Goal: Task Accomplishment & Management: Use online tool/utility

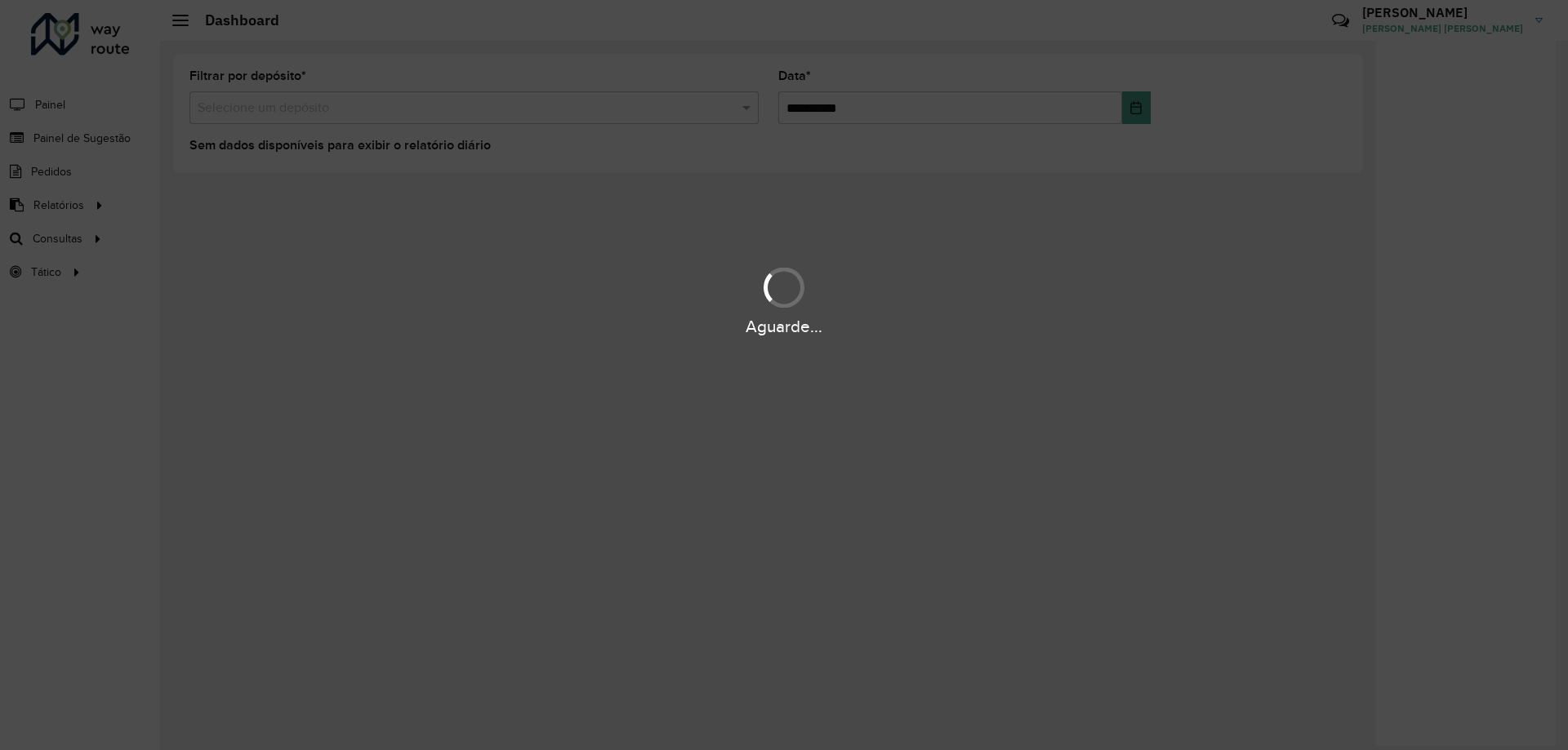
click at [834, 105] on div "Aguarde..." at bounding box center [784, 375] width 1568 height 750
click at [443, 102] on div "Aguarde..." at bounding box center [784, 375] width 1568 height 750
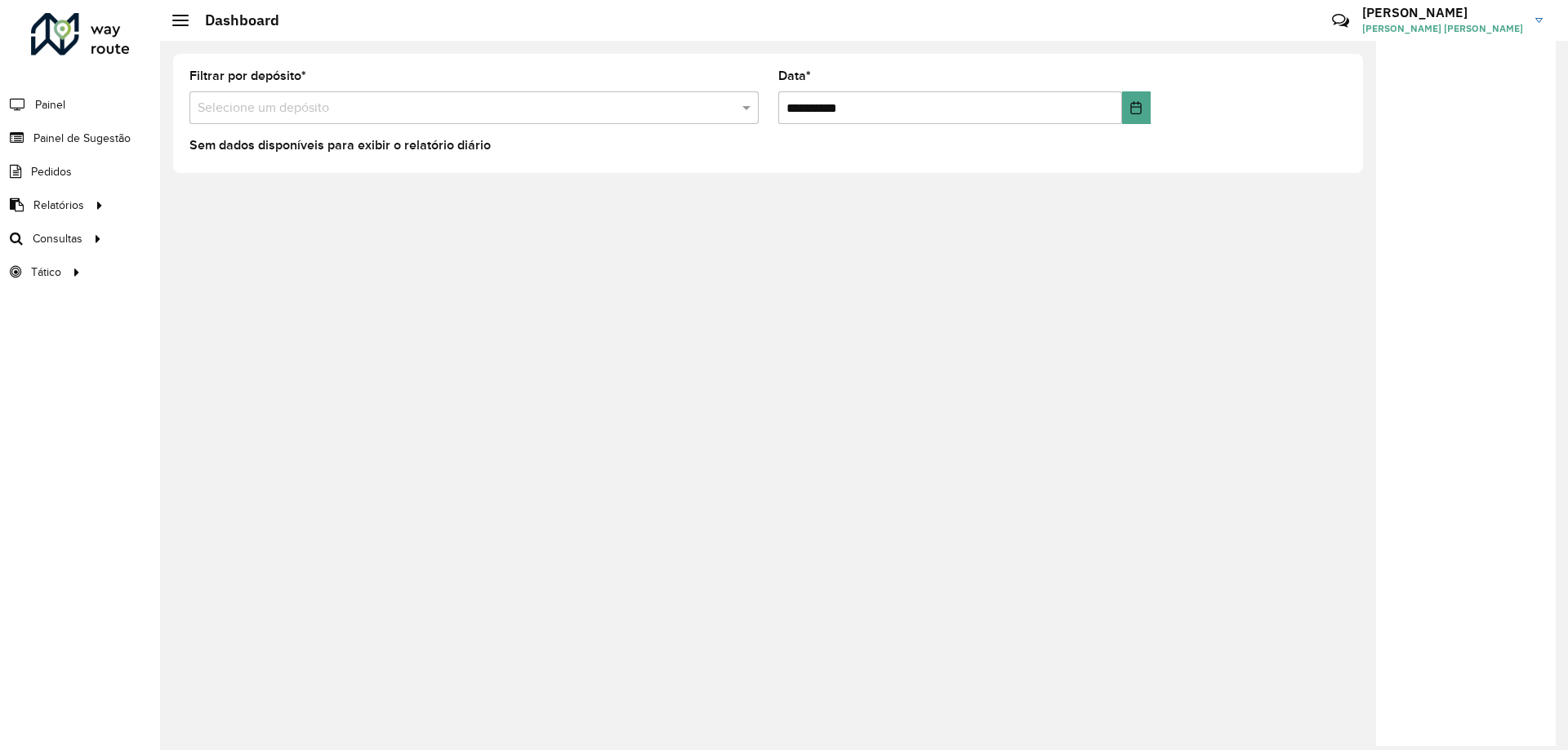
click at [828, 127] on formly-field "**********" at bounding box center [964, 104] width 392 height 67
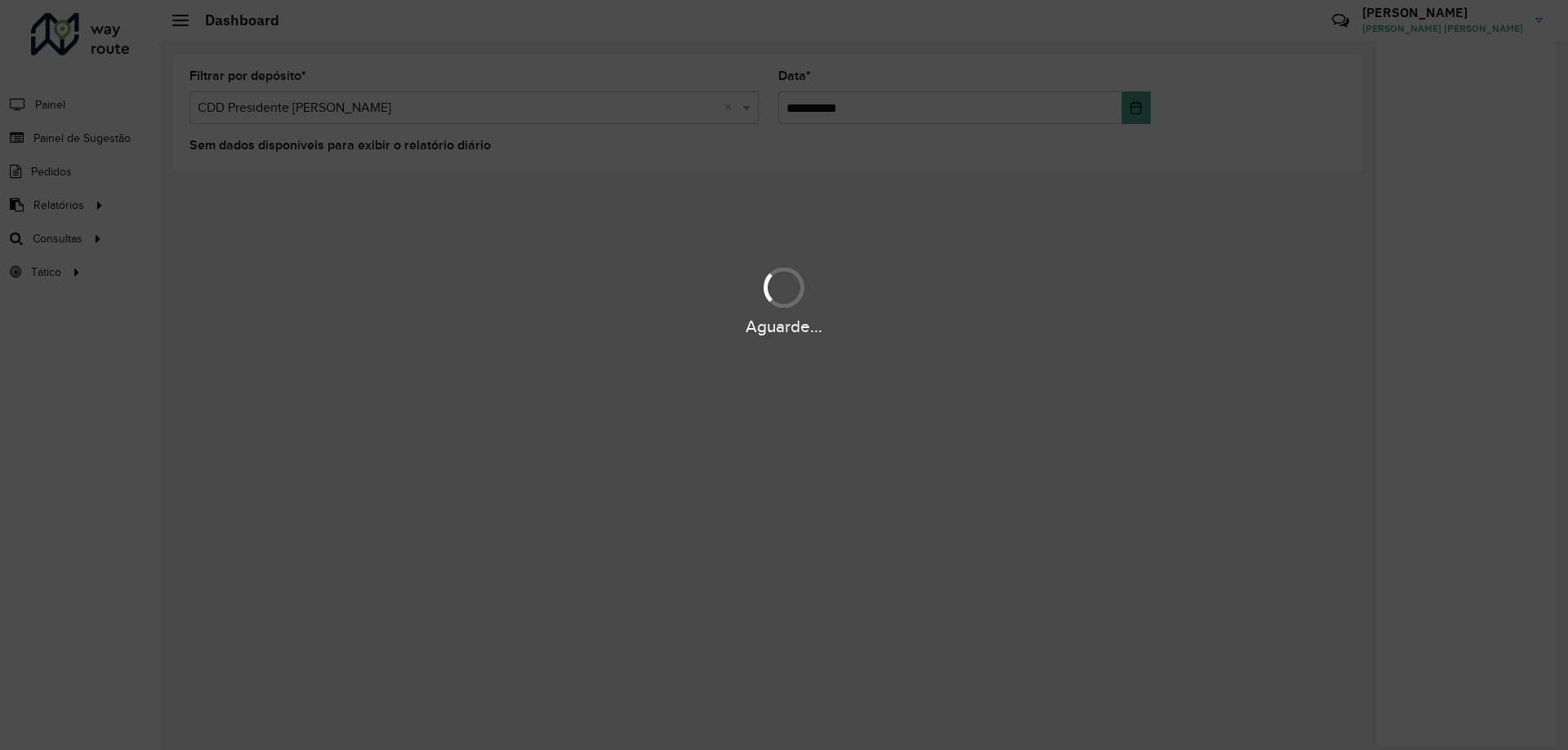
click at [844, 114] on div "Aguarde..." at bounding box center [784, 375] width 1568 height 750
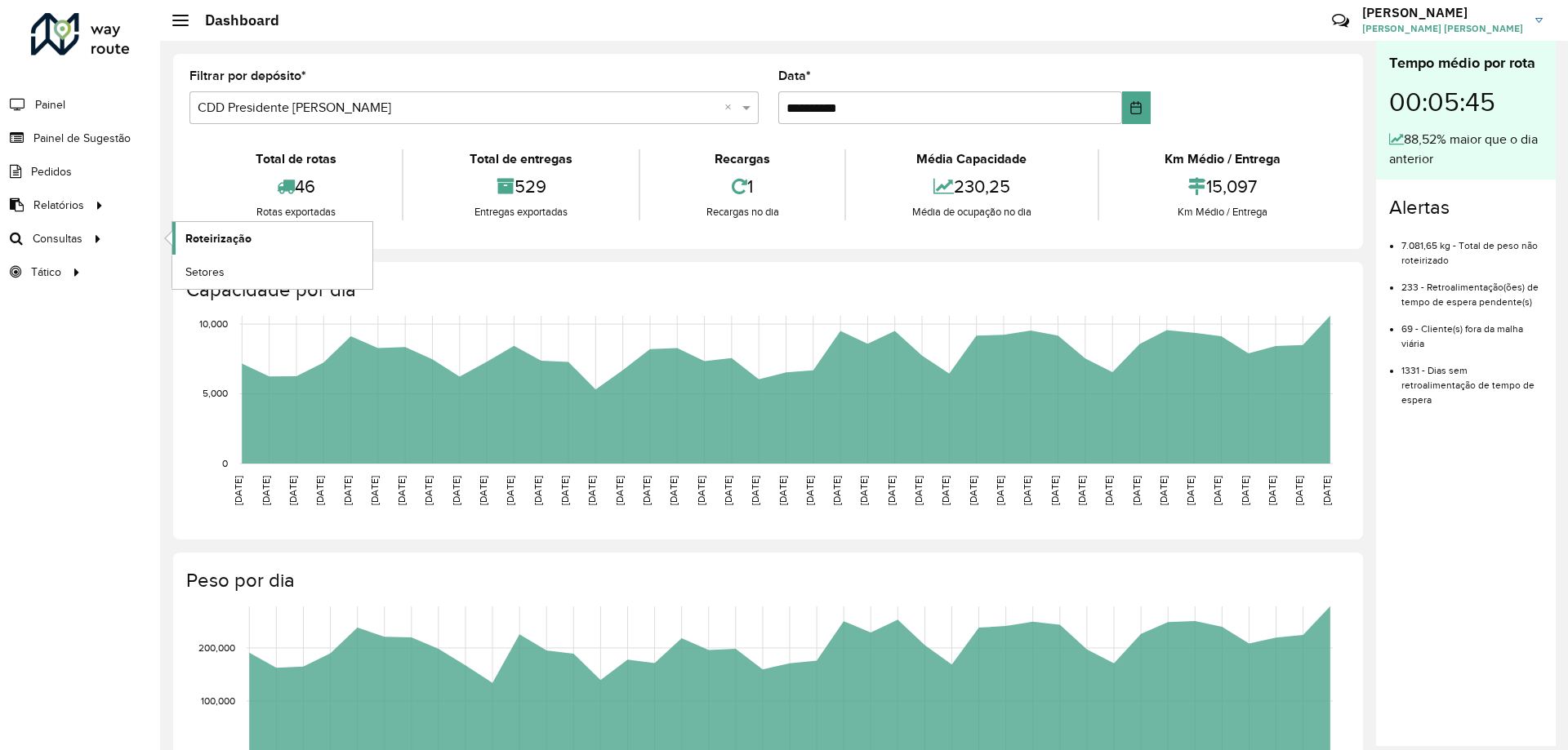
click at [222, 243] on span "Roteirização" at bounding box center [219, 238] width 66 height 17
drag, startPoint x: 29, startPoint y: 232, endPoint x: 43, endPoint y: 441, distance: 209.5
click at [43, 441] on div "Roteirizador AmbevTech Painel Painel de Sugestão Pedidos Relatórios Clientes Cl…" at bounding box center [80, 375] width 160 height 750
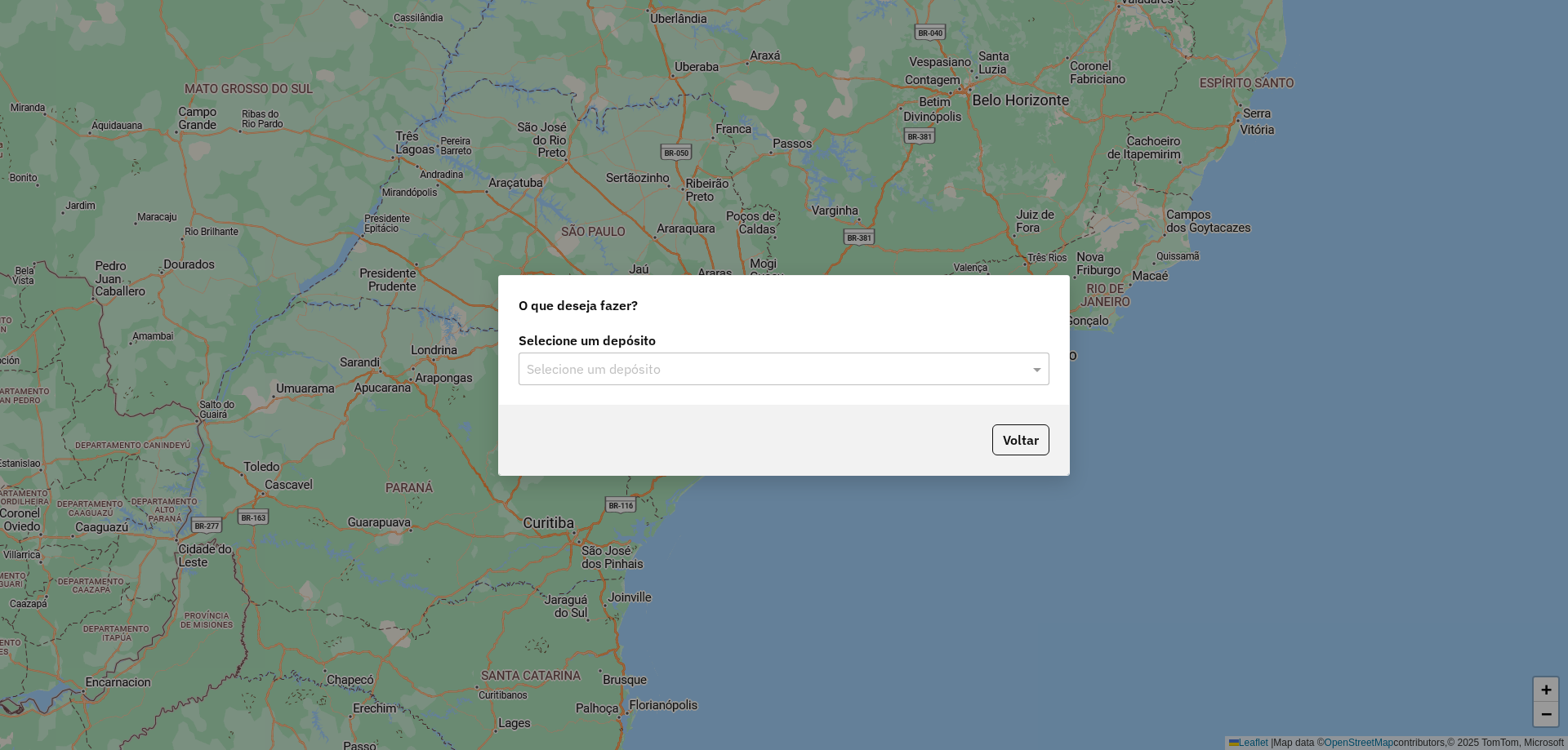
click at [608, 362] on input "text" at bounding box center [767, 370] width 482 height 20
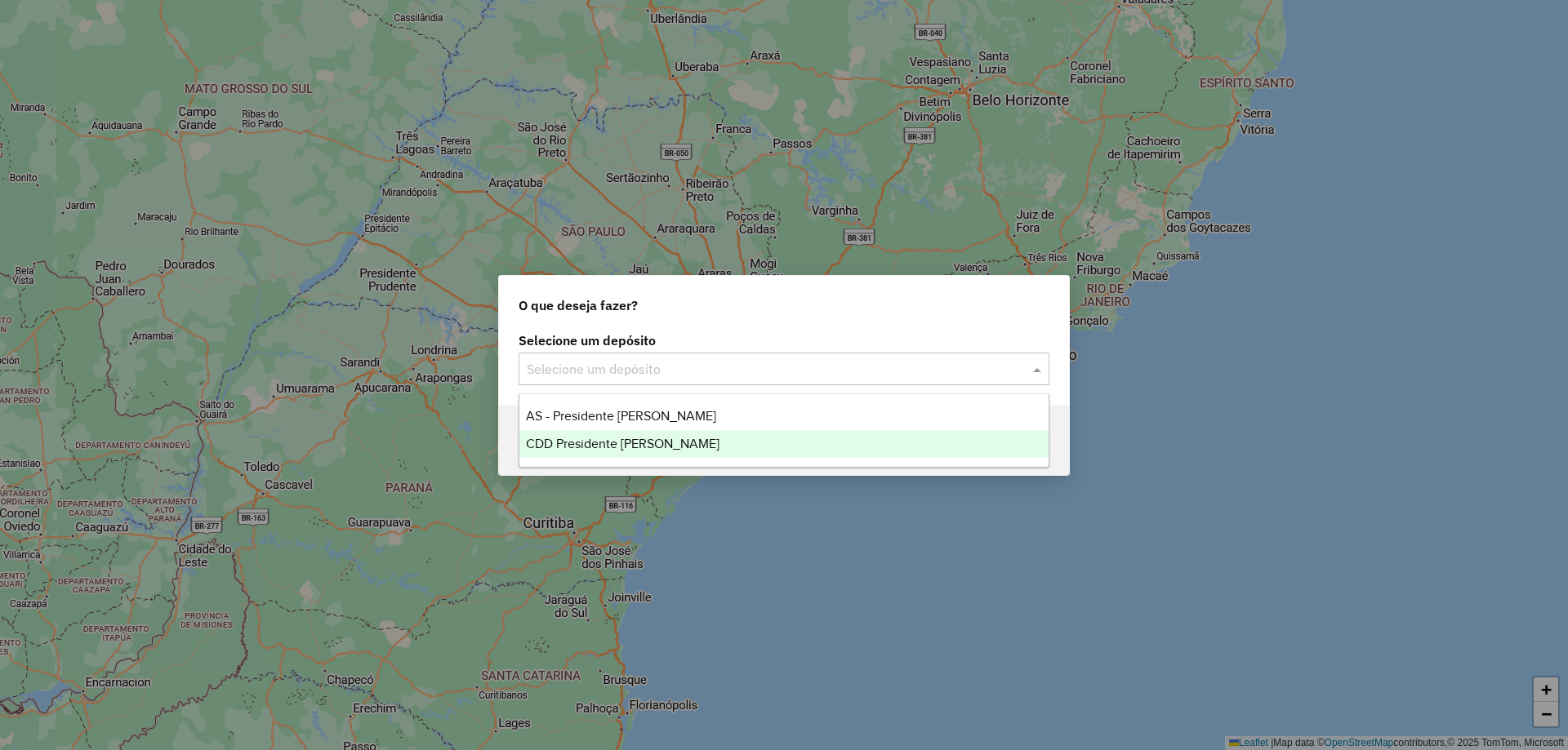
click at [578, 441] on span "CDD Presidente [PERSON_NAME]" at bounding box center [623, 444] width 194 height 14
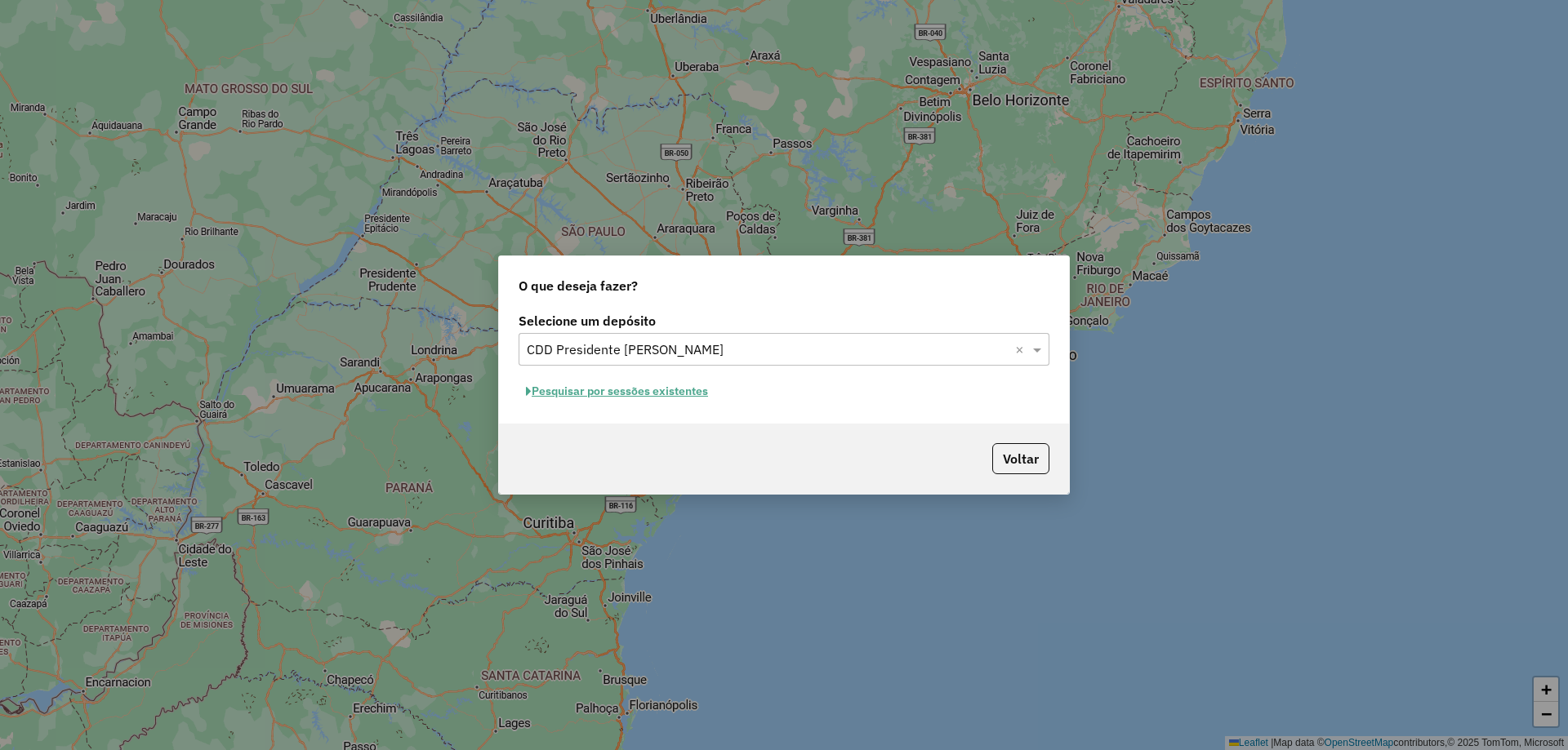
click at [675, 388] on button "Pesquisar por sessões existentes" at bounding box center [617, 391] width 197 height 25
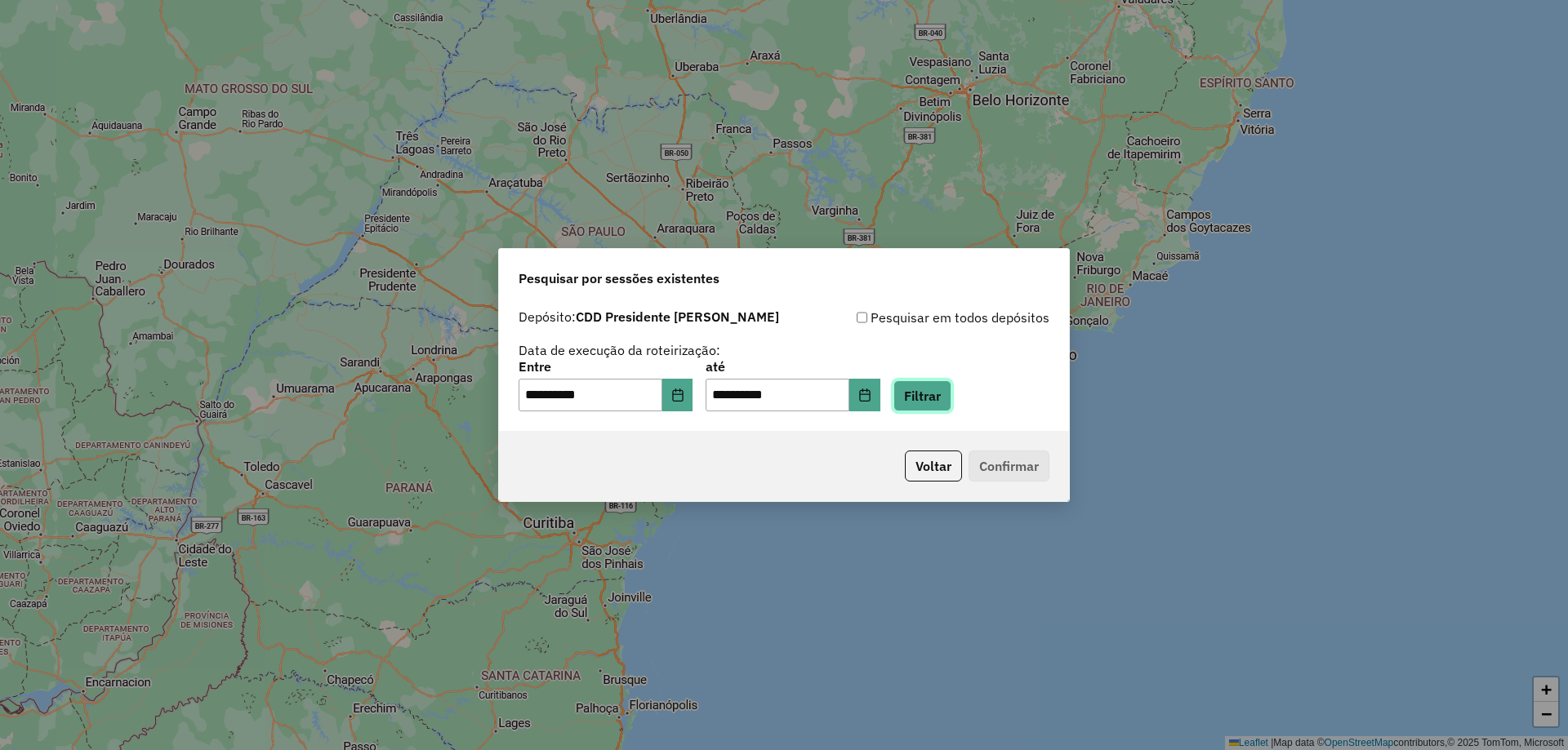
click at [947, 398] on button "Filtrar" at bounding box center [922, 396] width 58 height 31
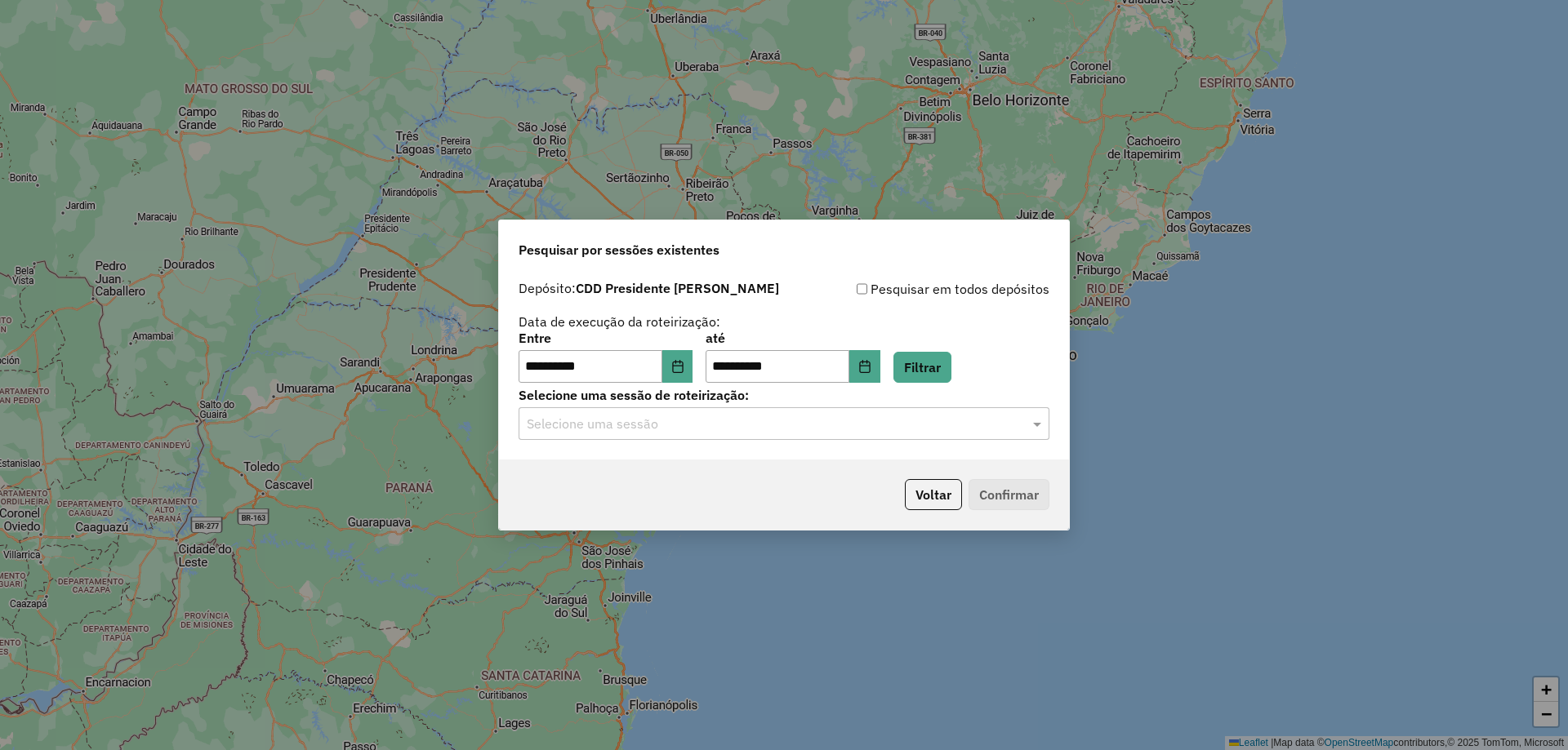
click at [612, 416] on input "text" at bounding box center [767, 424] width 482 height 20
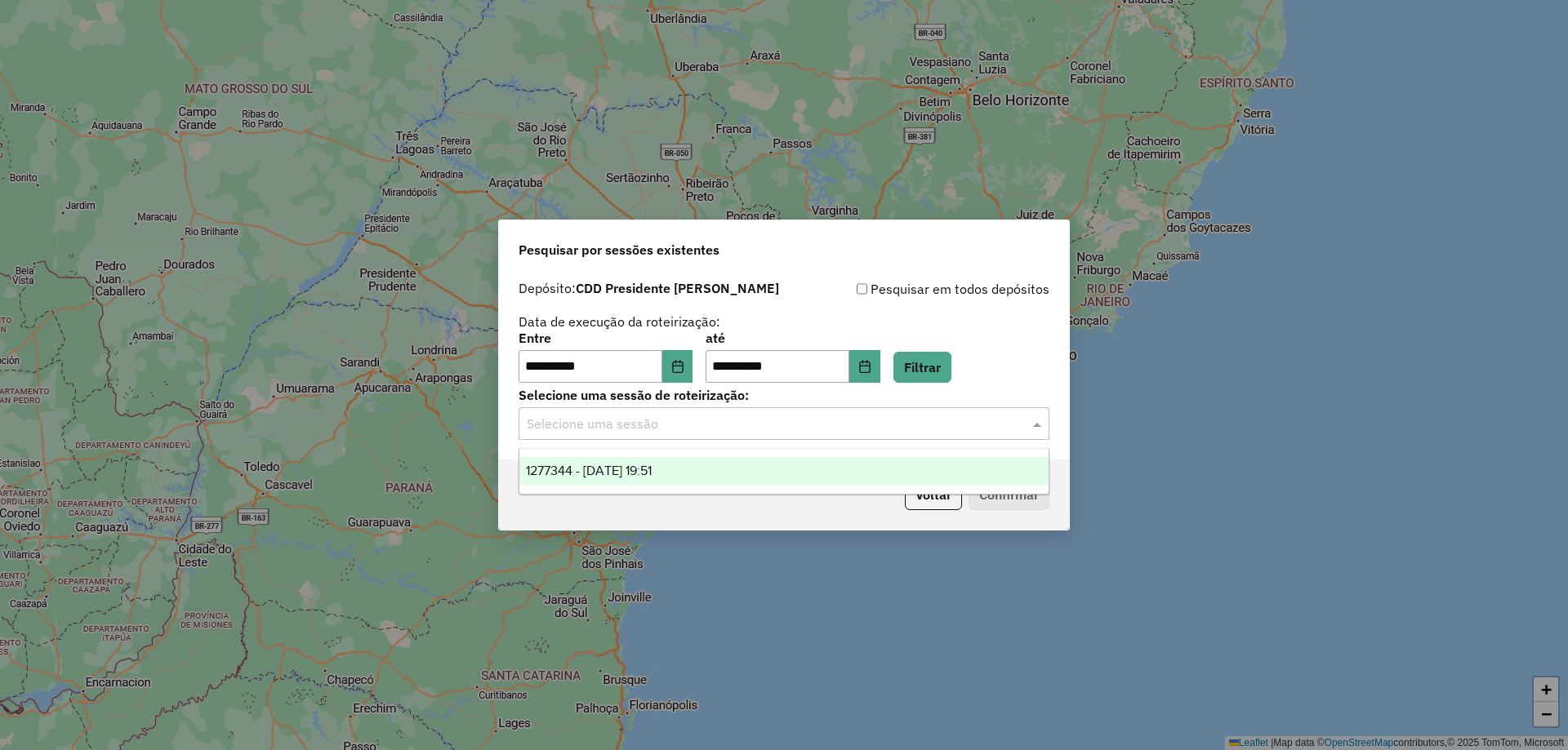
click at [613, 476] on span "1277344 - [DATE] 19:51" at bounding box center [589, 471] width 126 height 14
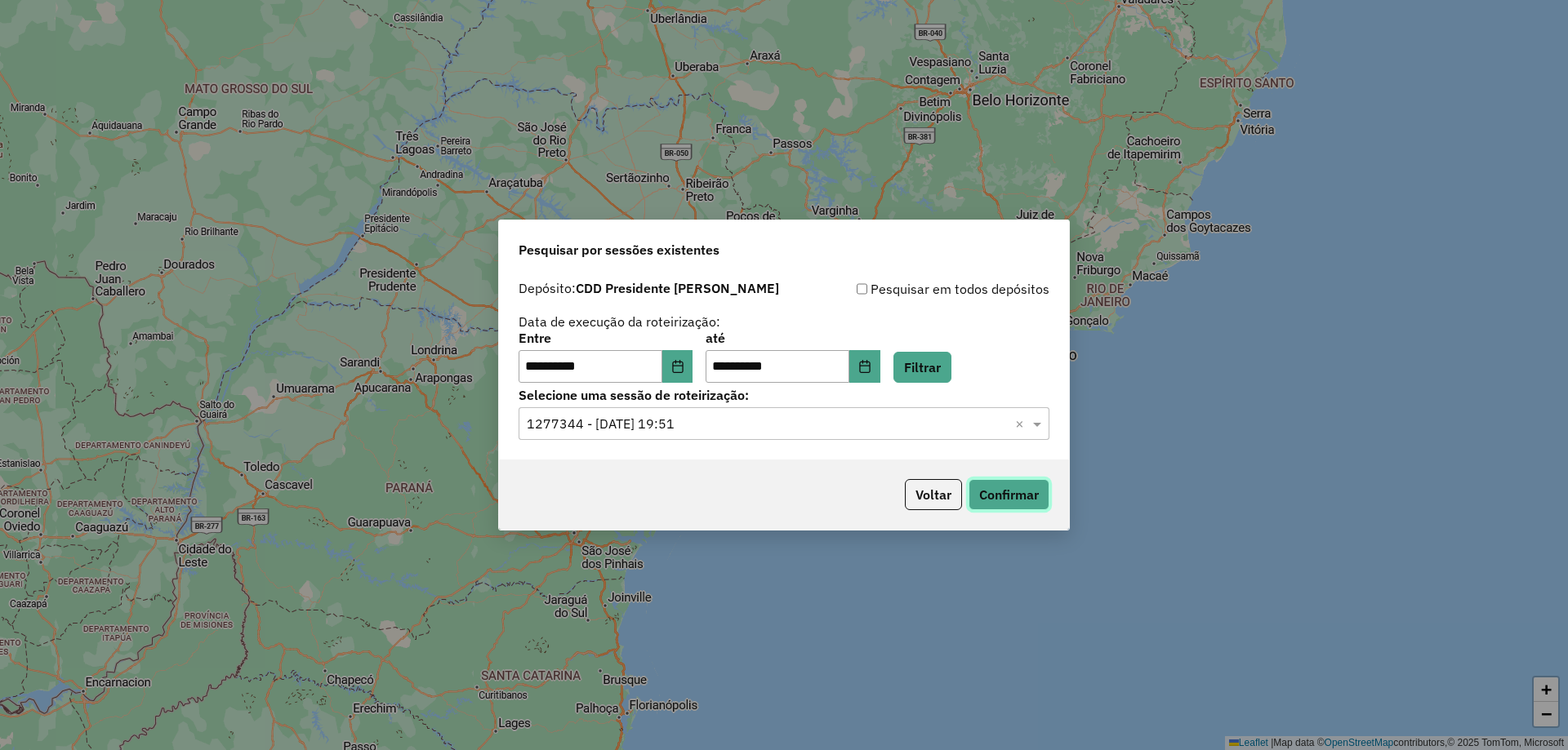
click at [1013, 492] on button "Confirmar" at bounding box center [1009, 495] width 81 height 31
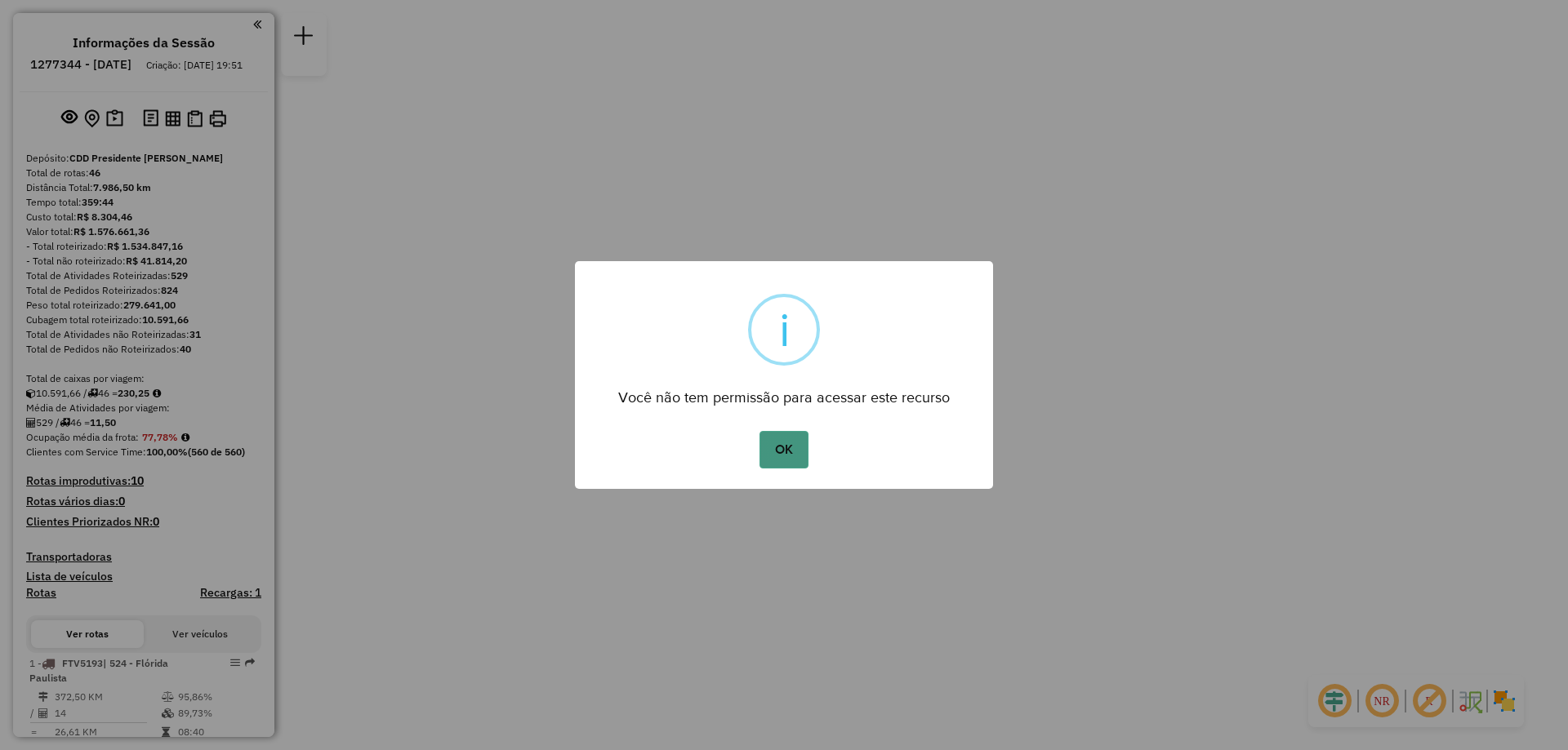
click at [795, 450] on button "OK" at bounding box center [784, 450] width 48 height 38
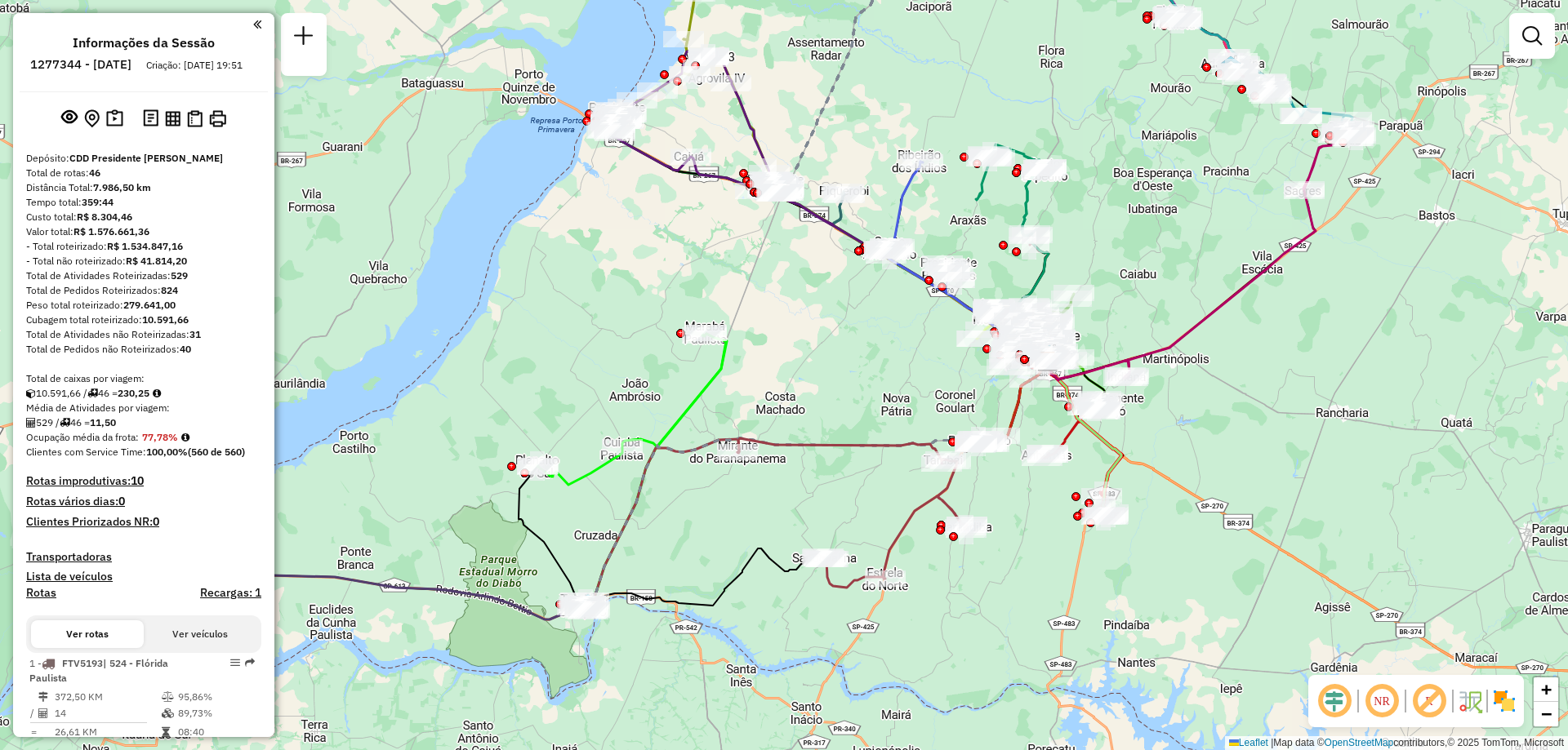
drag, startPoint x: 406, startPoint y: 290, endPoint x: 670, endPoint y: 277, distance: 264.3
click at [670, 277] on div "Janela de atendimento Grade de atendimento Capacidade Transportadoras Veículos …" at bounding box center [784, 375] width 1568 height 750
click at [255, 23] on em at bounding box center [256, 24] width 8 height 14
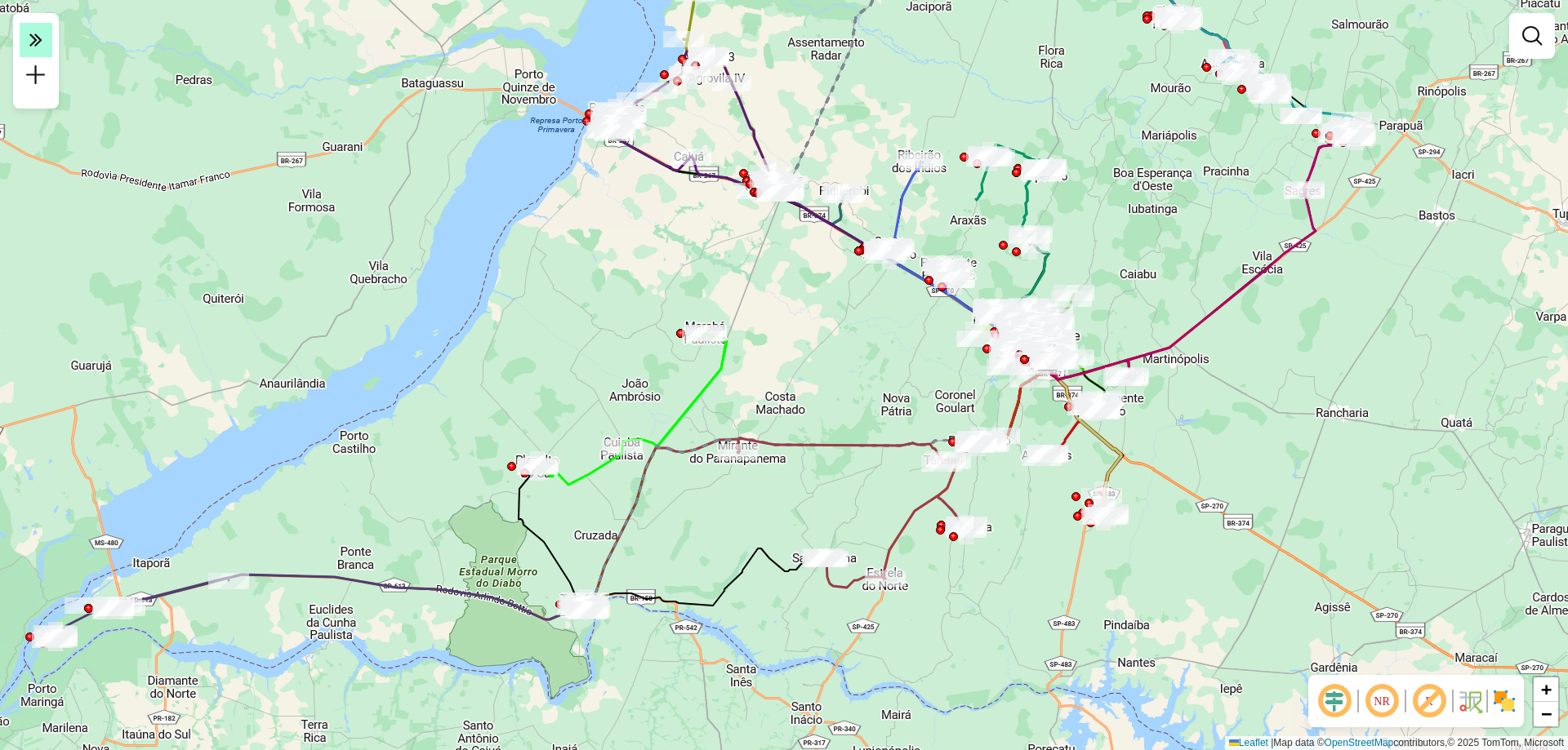
click at [43, 32] on em at bounding box center [36, 40] width 33 height 34
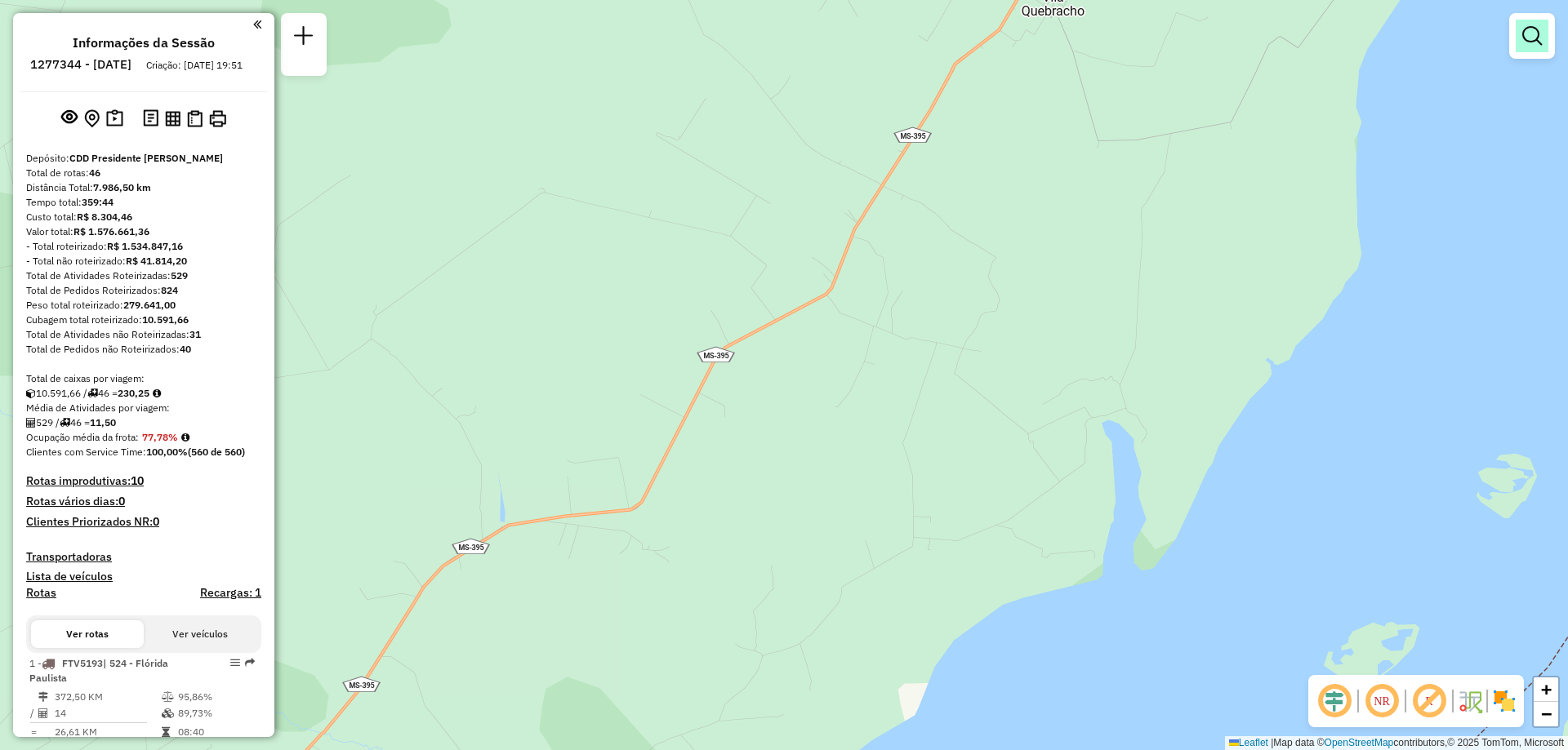
drag, startPoint x: 1525, startPoint y: 21, endPoint x: 1534, endPoint y: 27, distance: 10.8
click at [1530, 24] on div at bounding box center [1531, 36] width 46 height 46
click at [1528, 43] on em at bounding box center [1532, 36] width 20 height 20
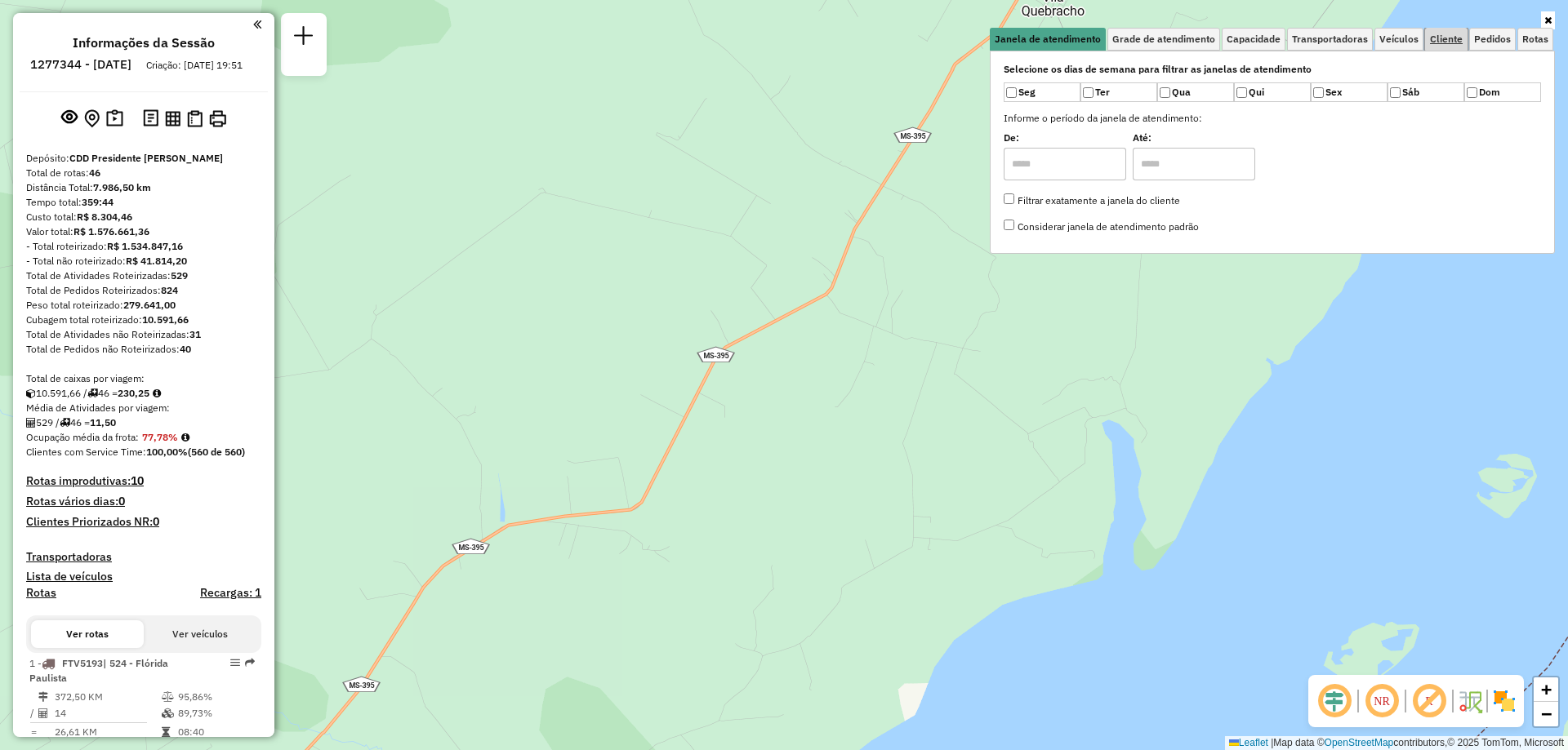
click at [1433, 34] on span "Cliente" at bounding box center [1446, 38] width 33 height 10
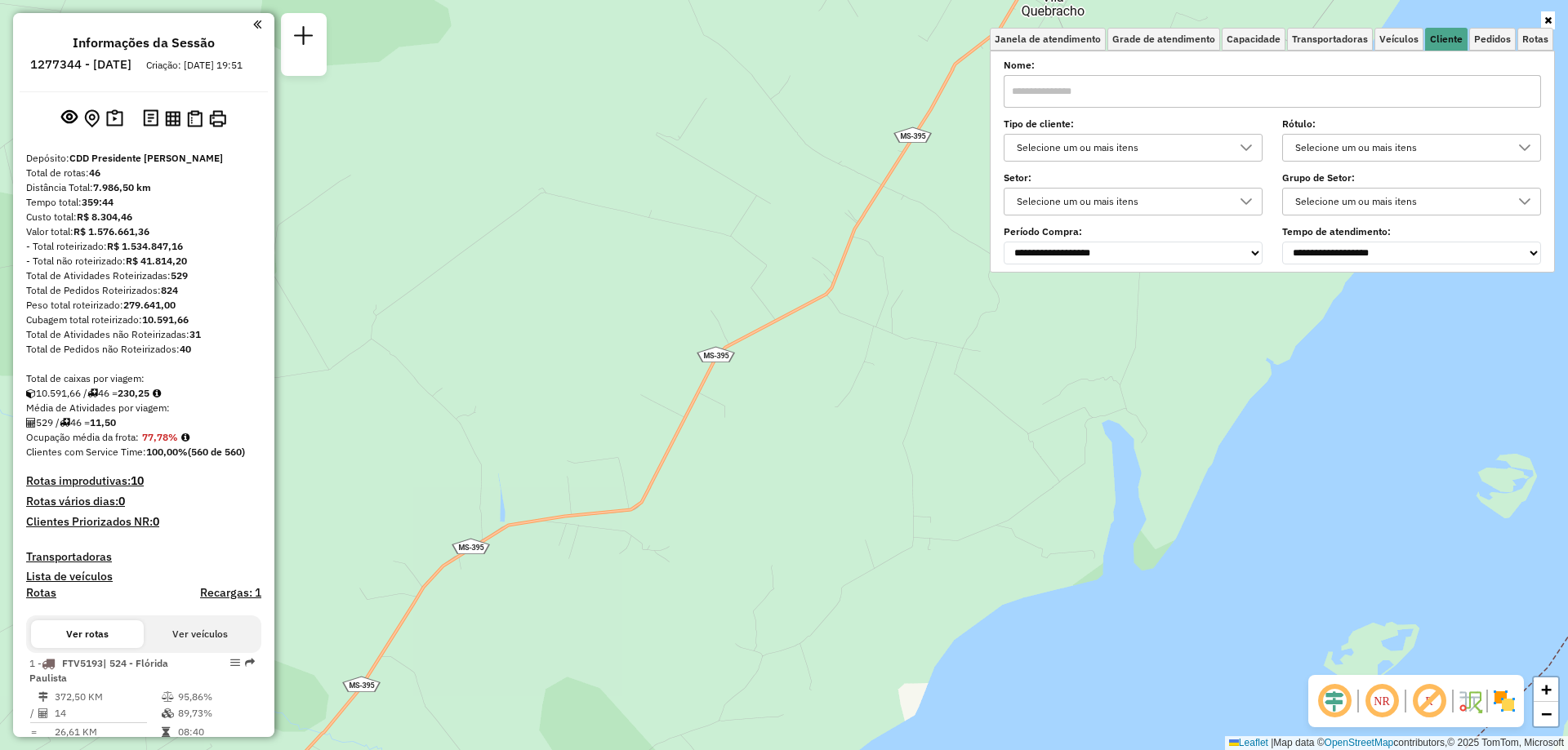
click at [1040, 91] on input "text" at bounding box center [1273, 91] width 538 height 33
type input "*****"
click at [1088, 149] on div "Selecione um ou mais itens" at bounding box center [1121, 147] width 220 height 26
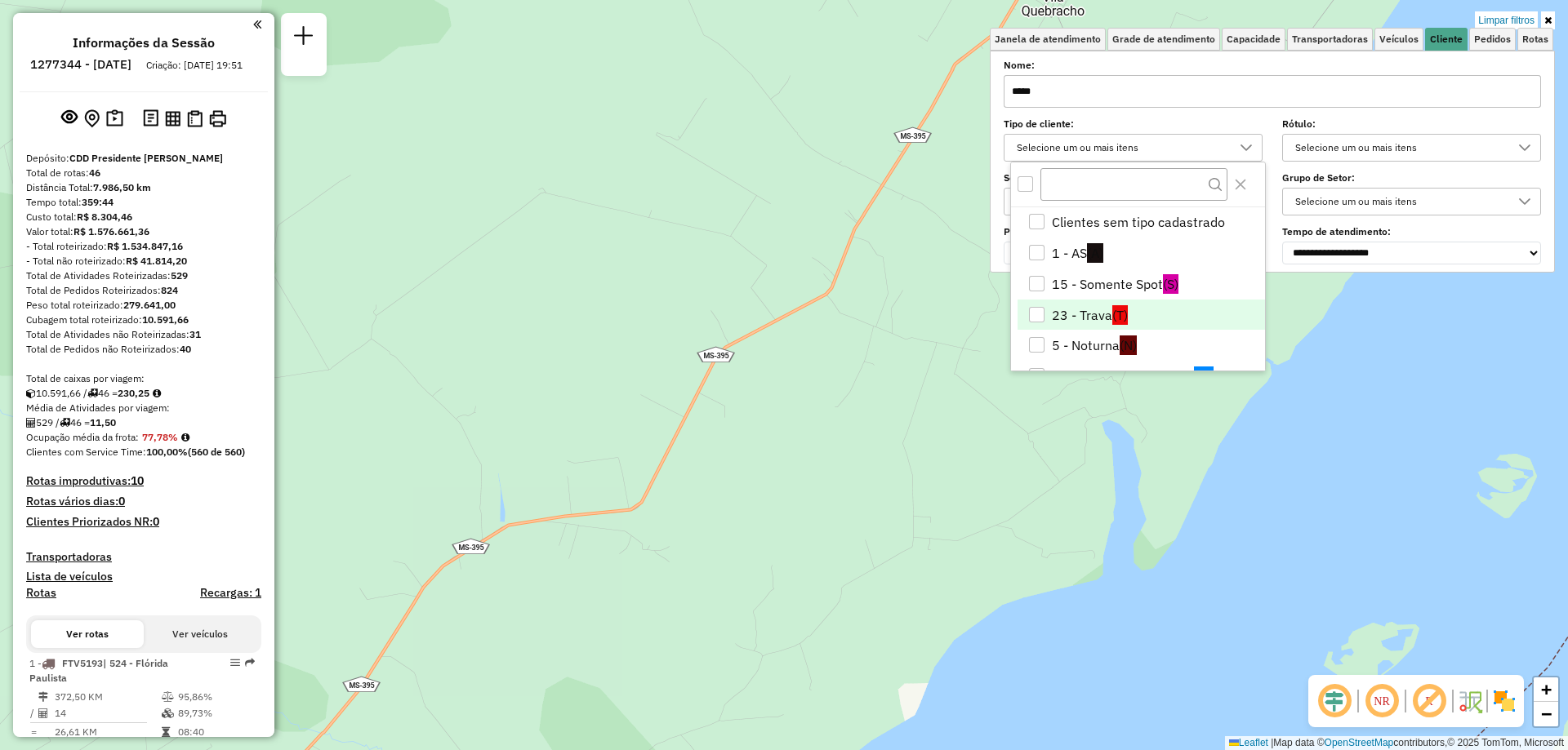
click at [1070, 312] on li "23 - Trava (T)" at bounding box center [1141, 315] width 247 height 31
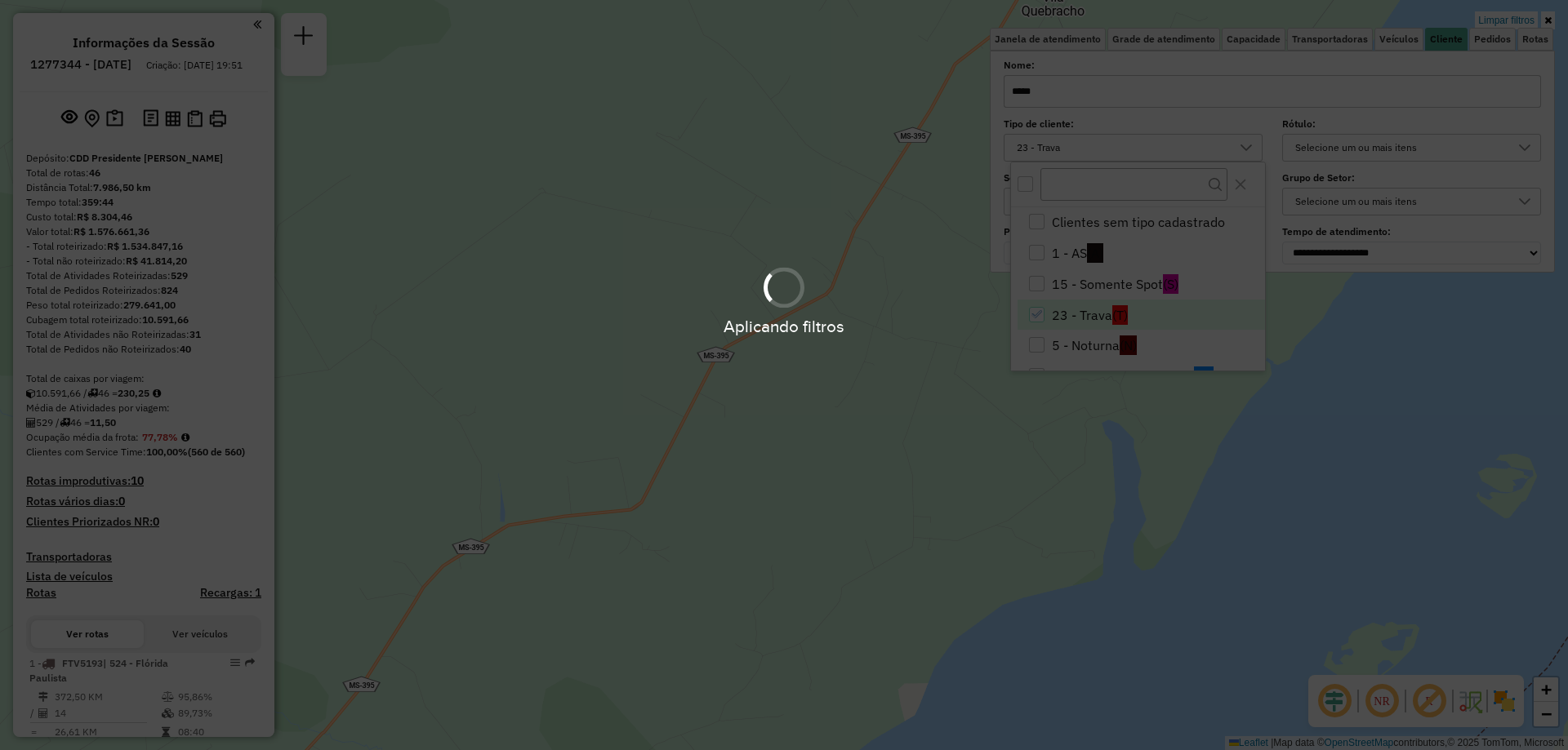
click at [909, 166] on div "Aplicando filtros" at bounding box center [784, 375] width 1568 height 750
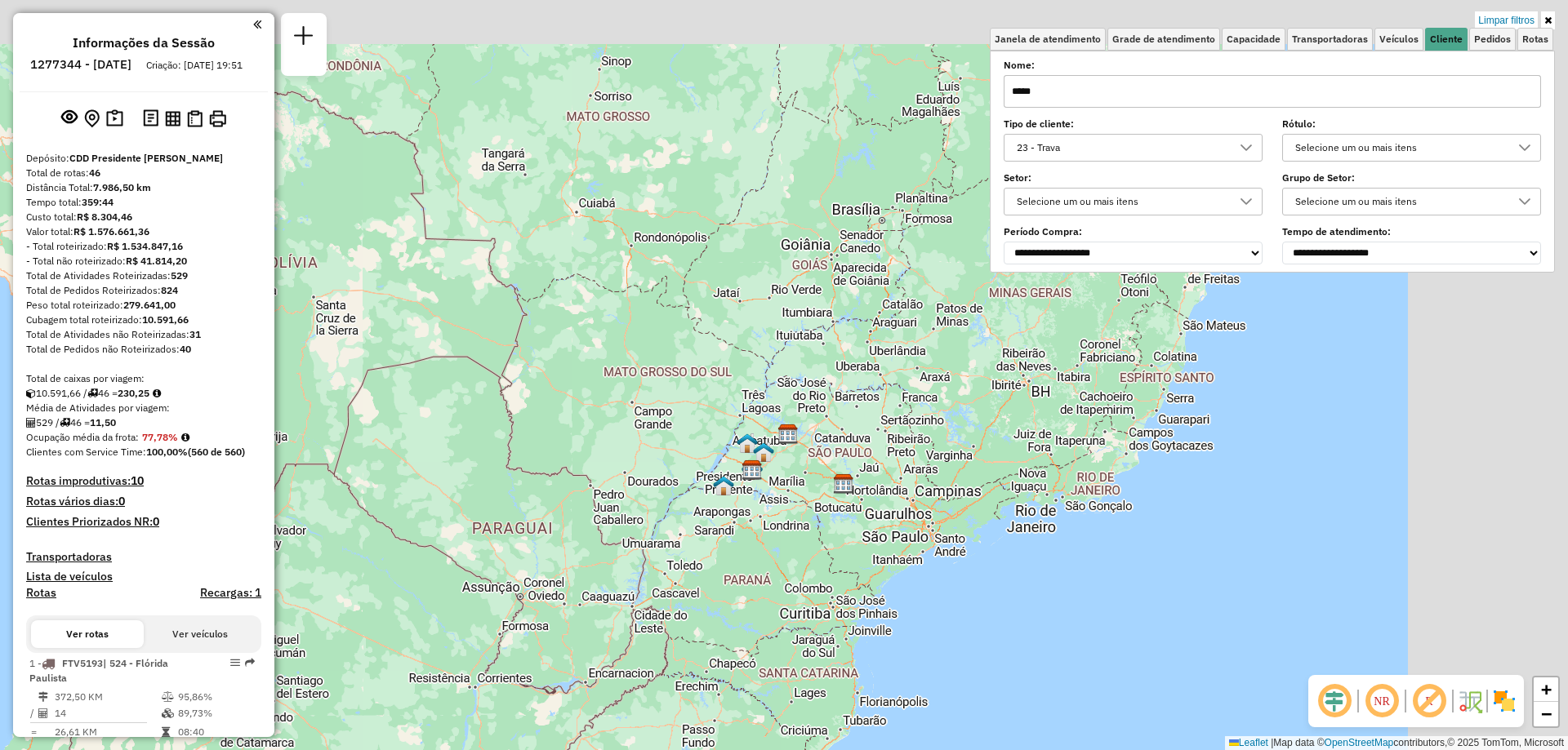
drag, startPoint x: 975, startPoint y: 329, endPoint x: 678, endPoint y: 519, distance: 352.6
click at [662, 524] on div "Limpar filtros Janela de atendimento Grade de atendimento Capacidade Transporta…" at bounding box center [784, 375] width 1568 height 750
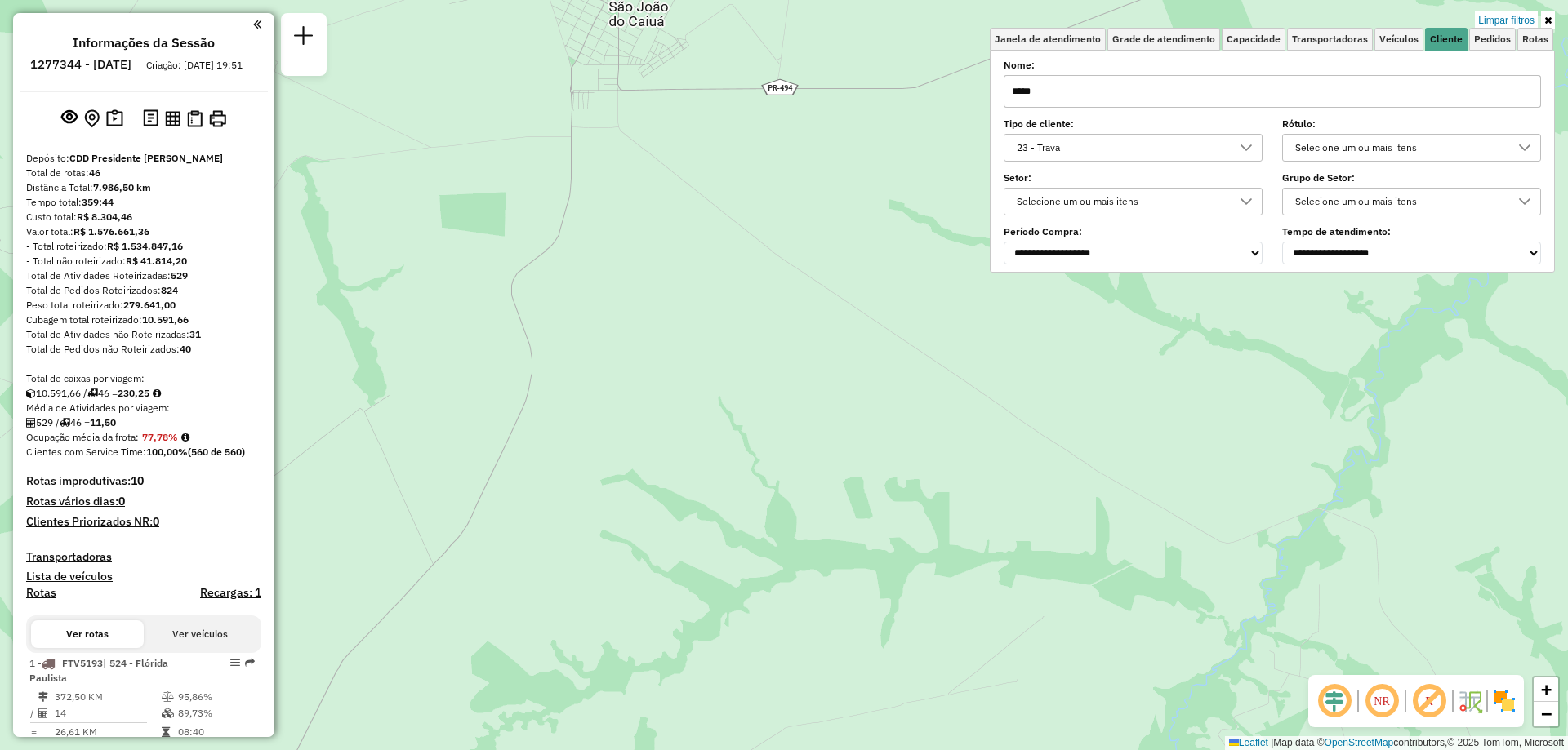
drag, startPoint x: 747, startPoint y: 485, endPoint x: 298, endPoint y: 662, distance: 482.6
click at [325, 667] on div "Limpar filtros Janela de atendimento Grade de atendimento Capacidade Transporta…" at bounding box center [784, 375] width 1568 height 750
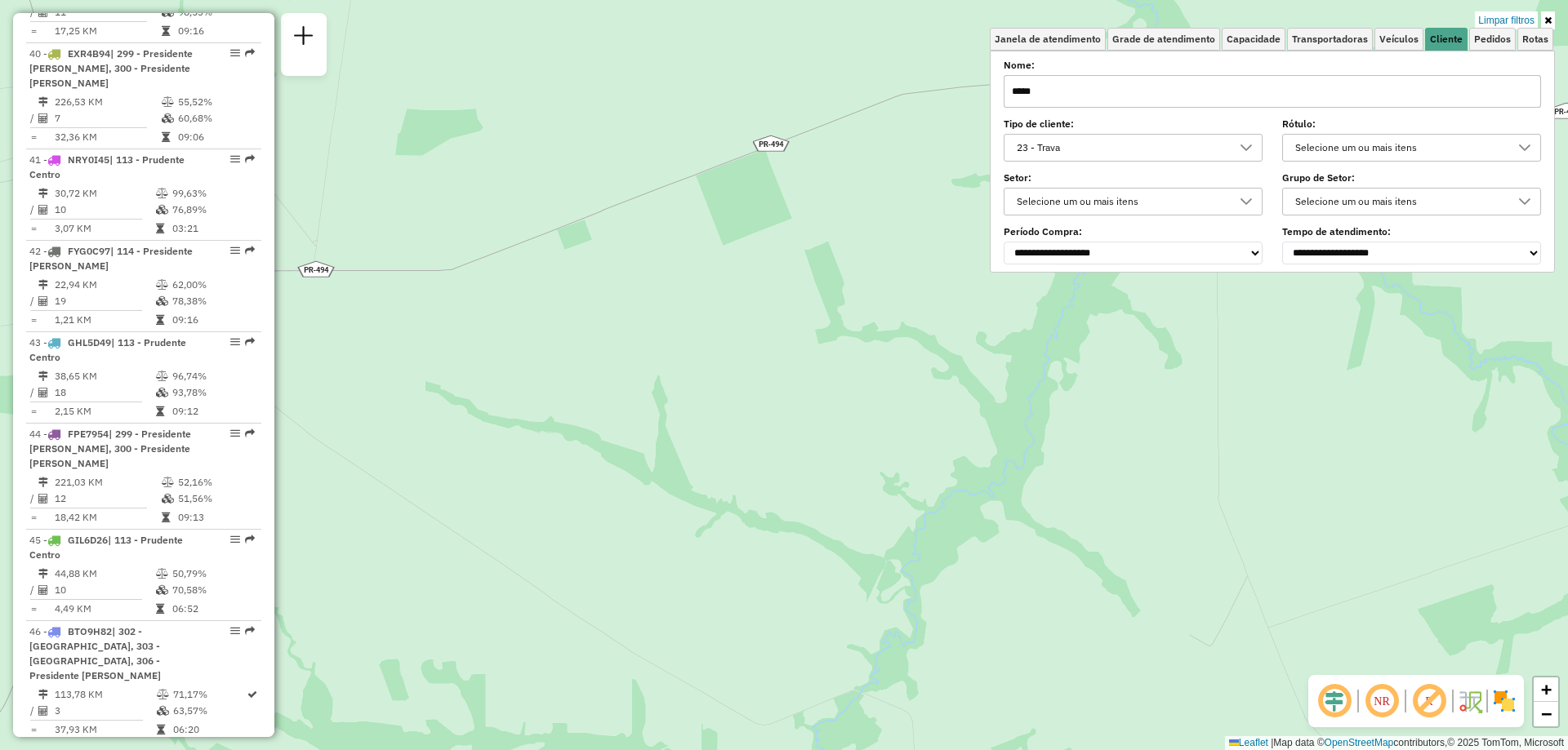
scroll to position [4421, 0]
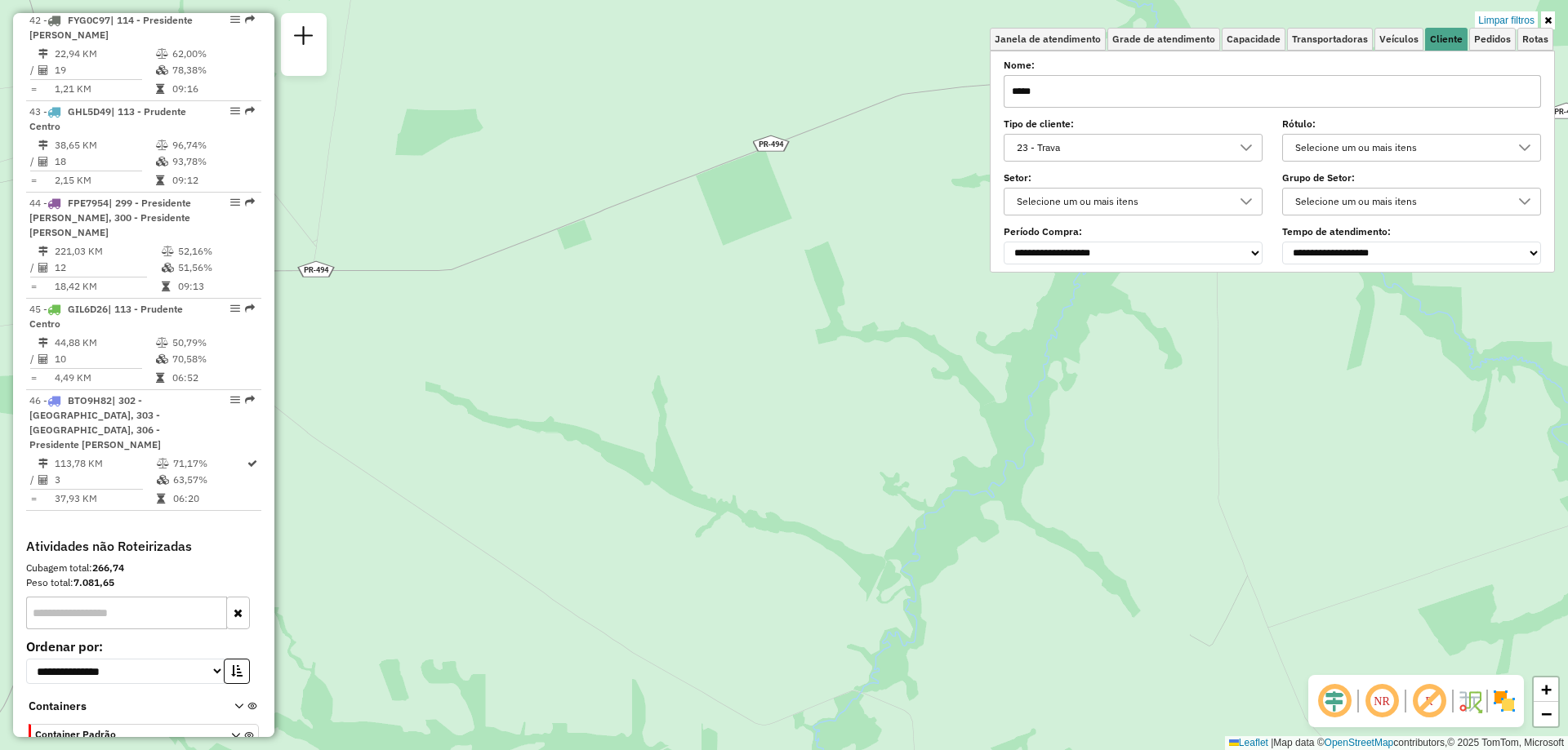
click at [106, 596] on input "text" at bounding box center [126, 612] width 201 height 33
click at [157, 596] on input "*****" at bounding box center [126, 612] width 201 height 33
type input "*****"
click at [1554, 14] on link at bounding box center [1548, 21] width 14 height 18
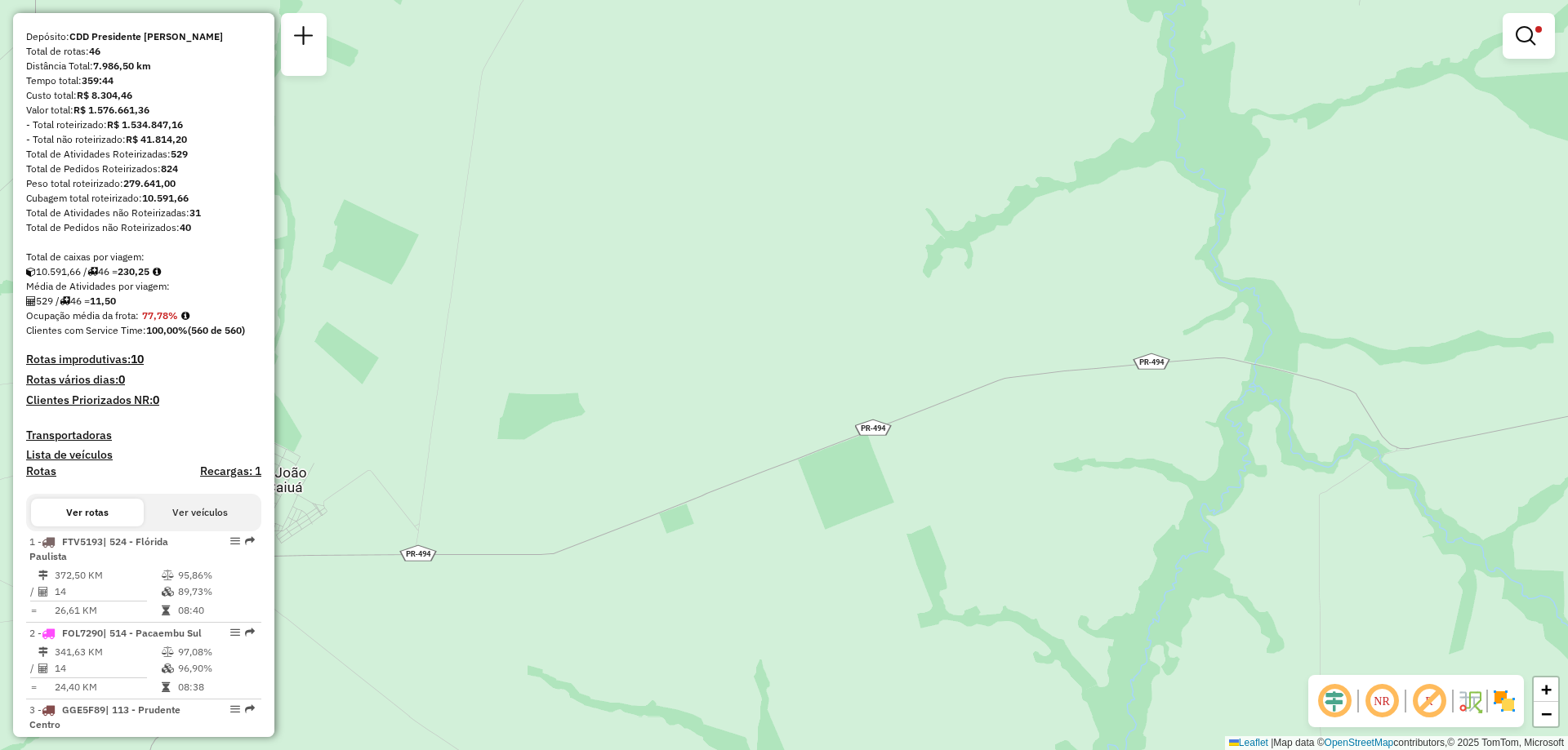
scroll to position [0, 0]
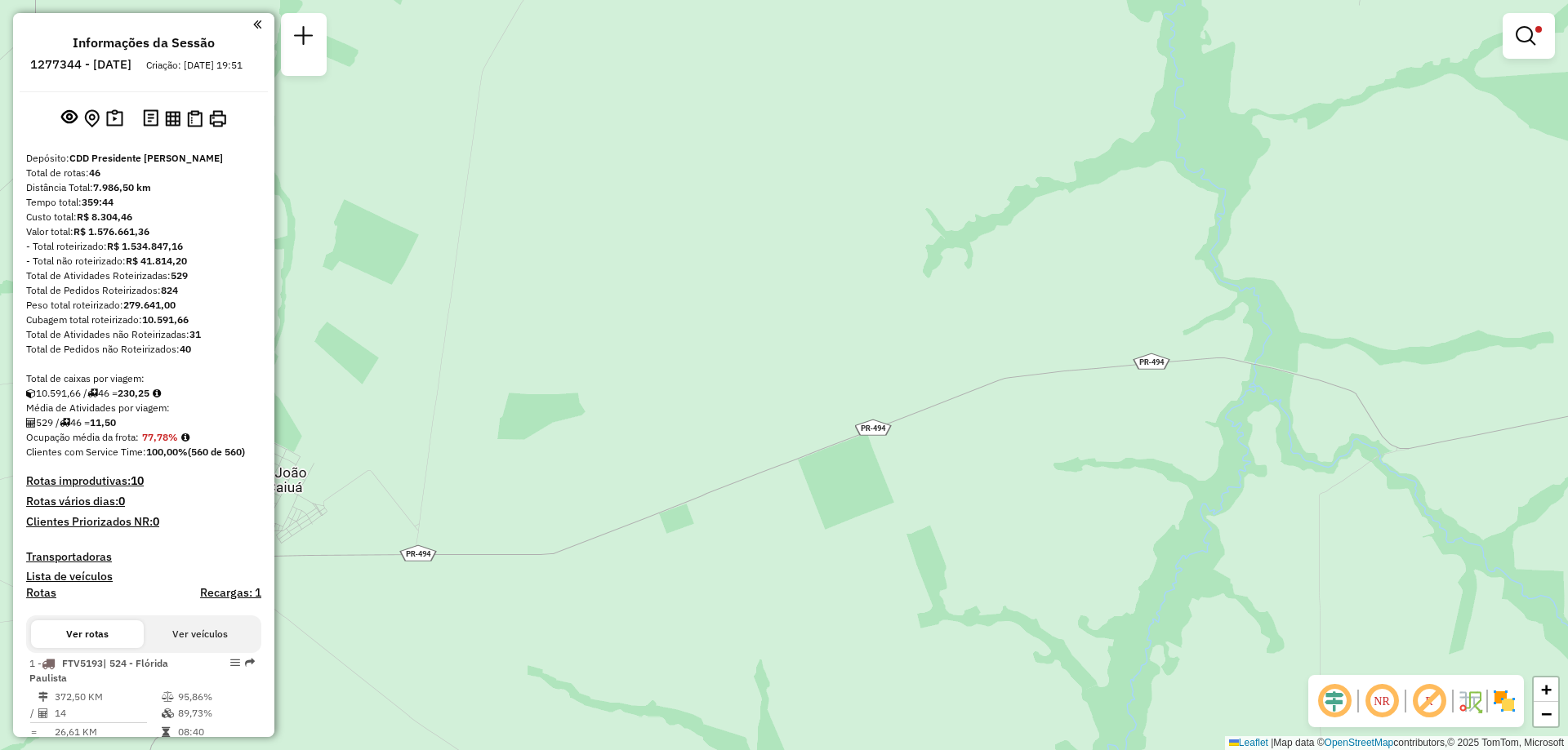
click at [145, 648] on button "Ver veículos" at bounding box center [200, 634] width 113 height 28
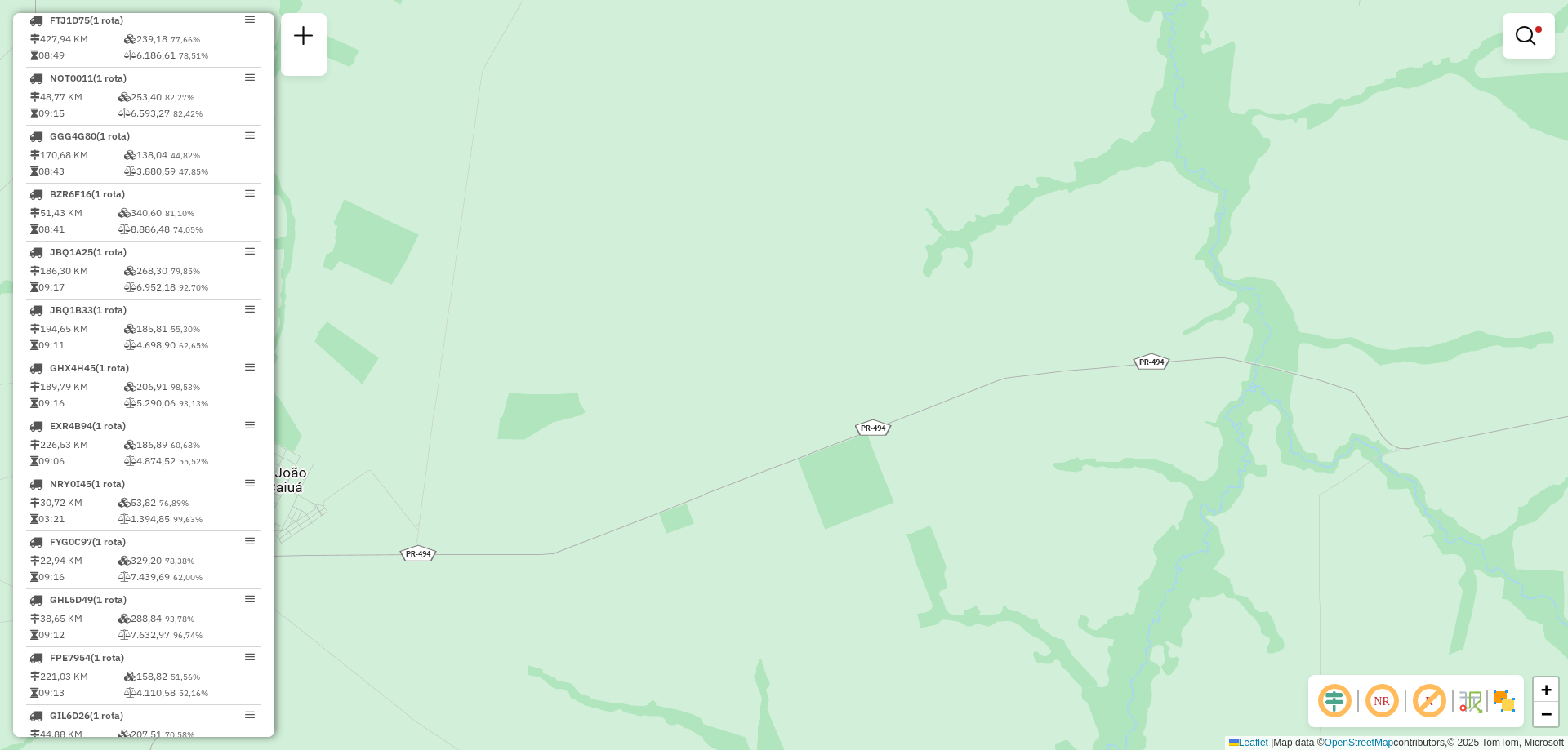
scroll to position [2525, 0]
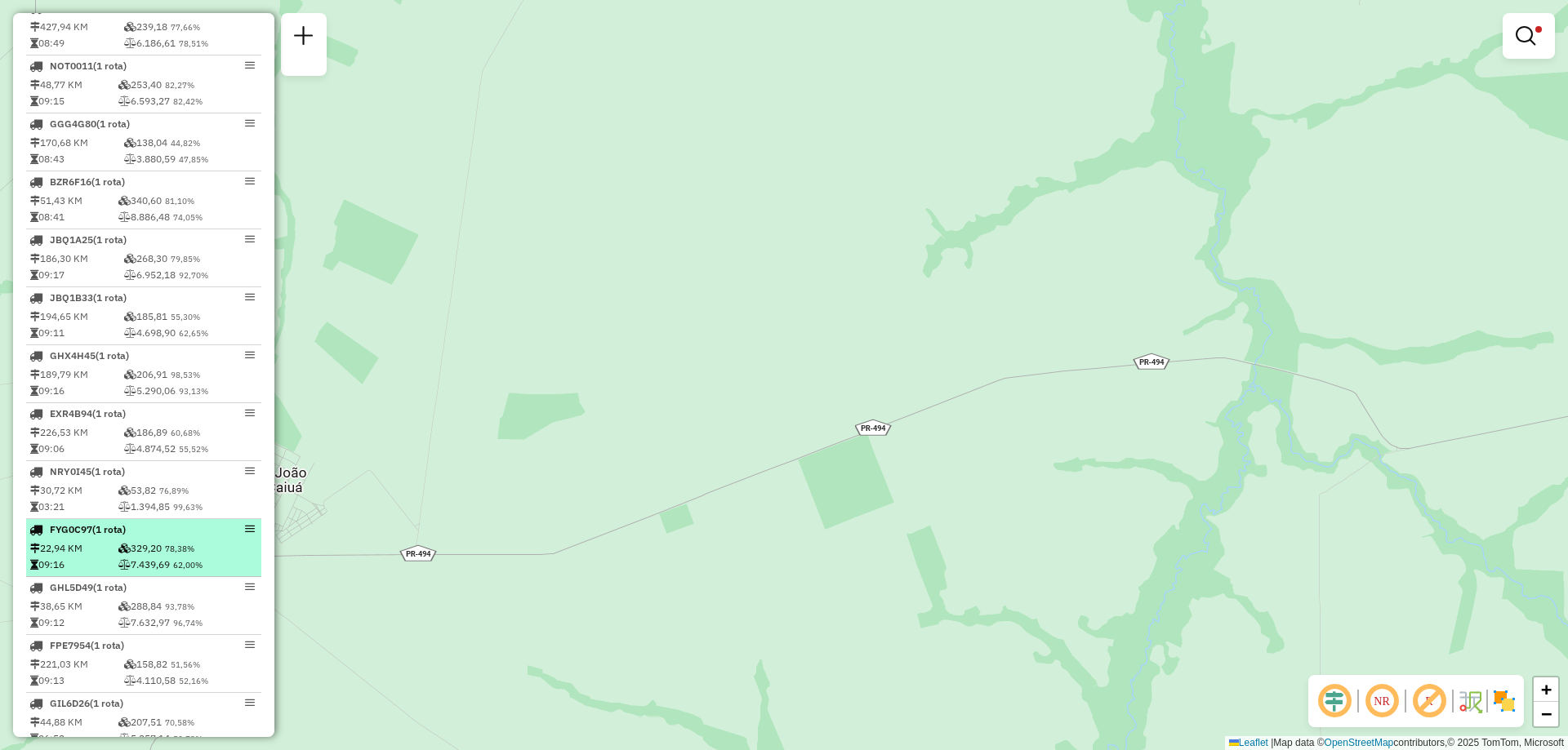
click at [193, 538] on div "FYG0C97 (1 Rota)" at bounding box center [116, 529] width 173 height 14
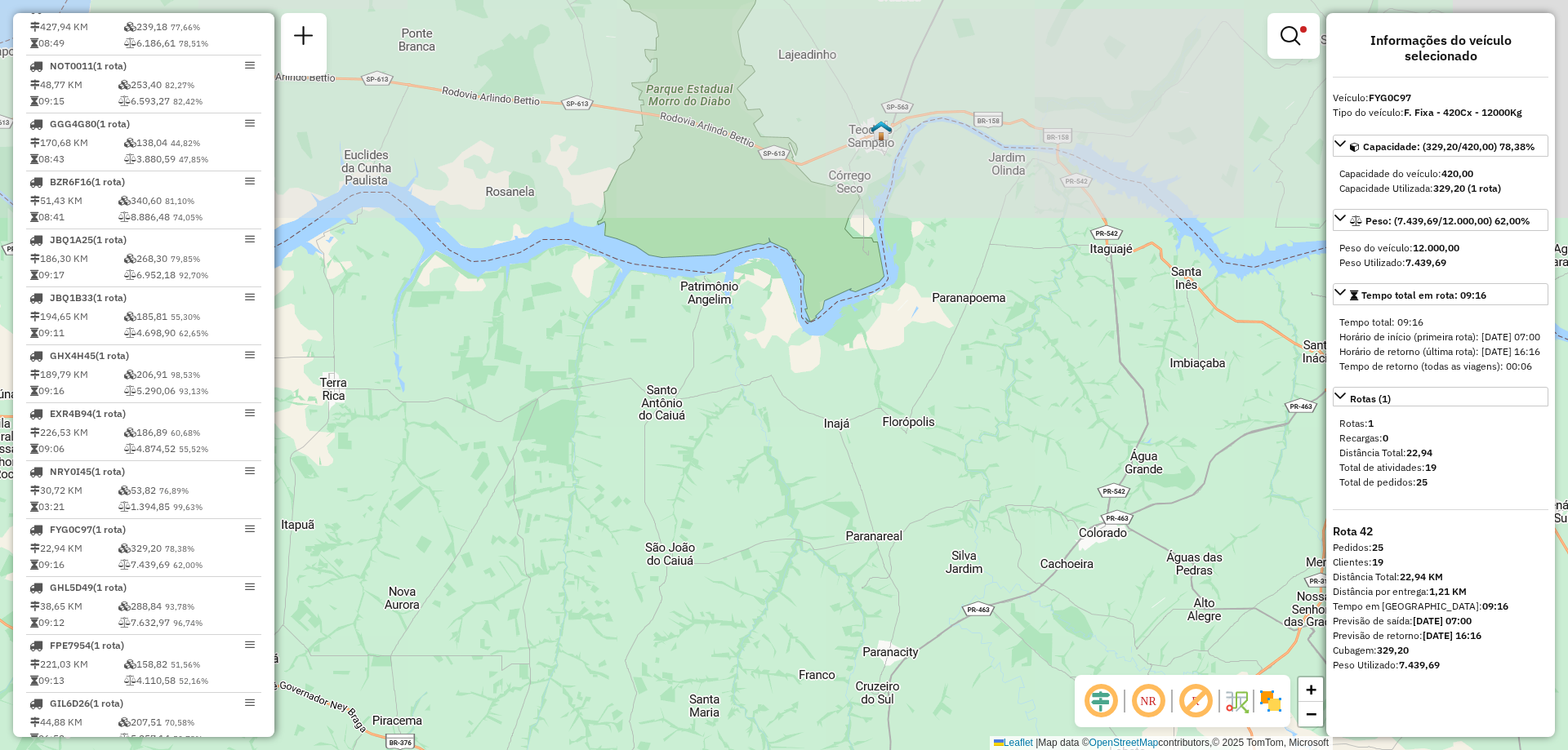
drag, startPoint x: 574, startPoint y: 232, endPoint x: 400, endPoint y: 351, distance: 210.8
click at [422, 380] on div "Limpar filtros Janela de atendimento Grade de atendimento Capacidade Transporta…" at bounding box center [784, 375] width 1568 height 750
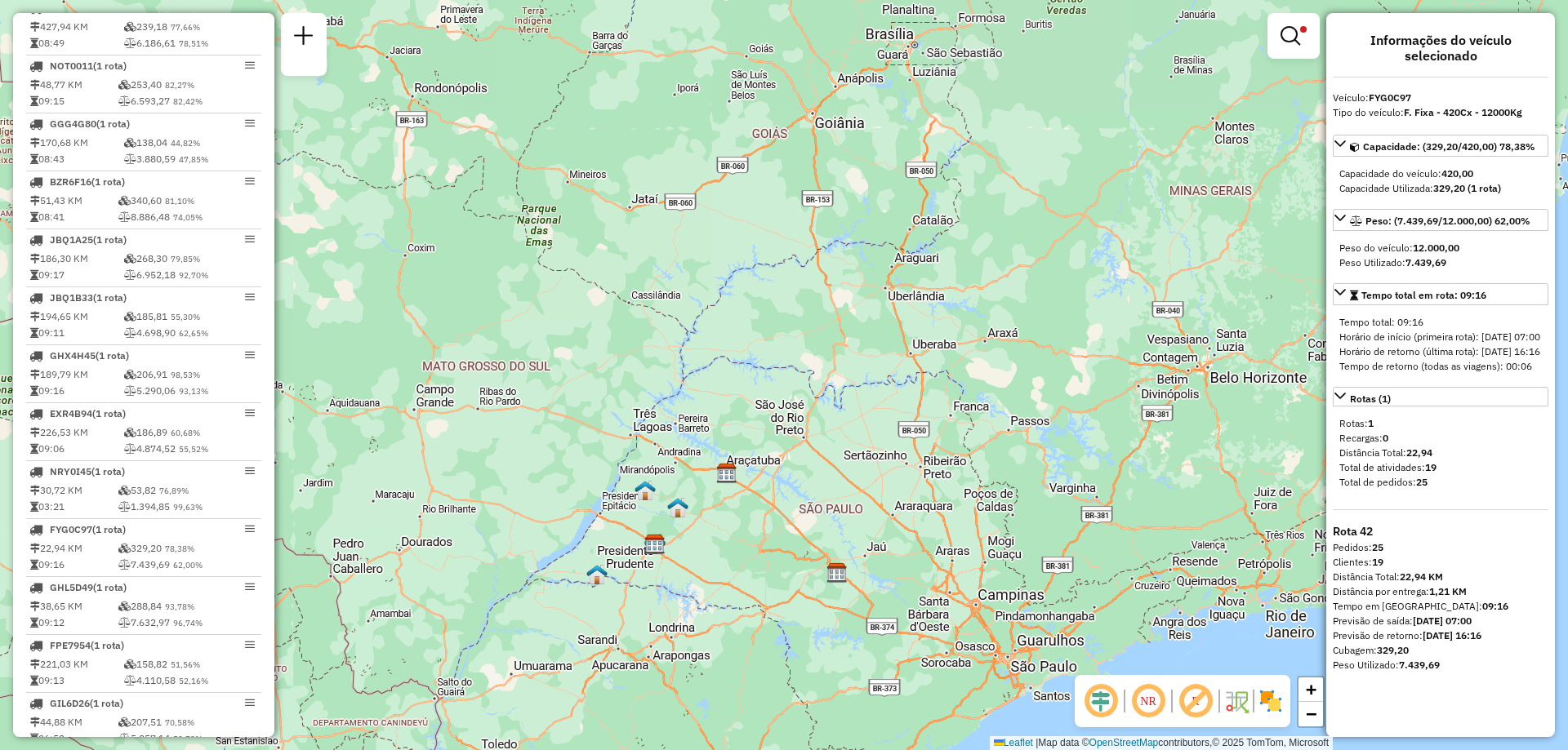
drag, startPoint x: 589, startPoint y: 356, endPoint x: 628, endPoint y: 544, distance: 192.0
click at [638, 588] on div "Limpar filtros Janela de atendimento Grade de atendimento Capacidade Transporta…" at bounding box center [784, 375] width 1568 height 750
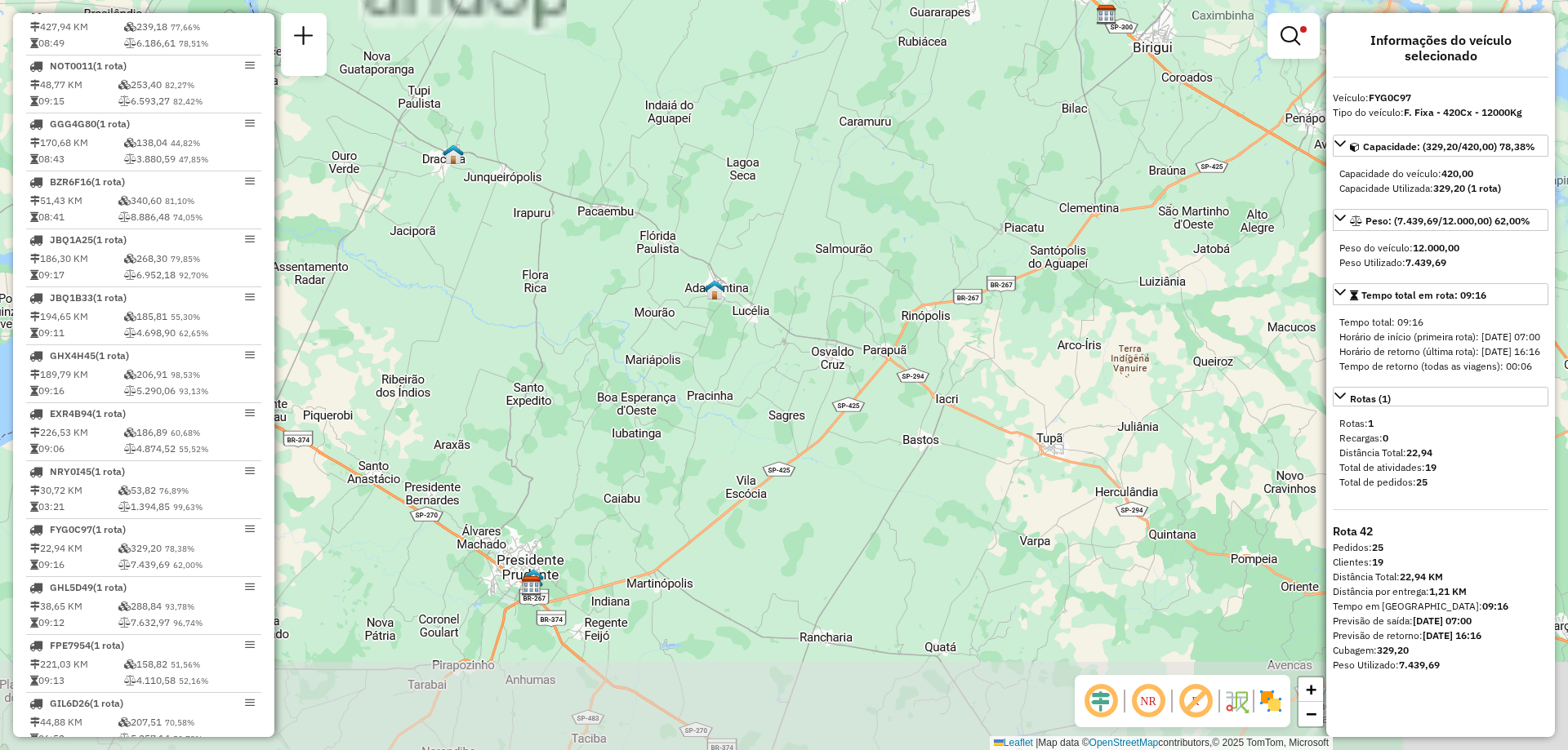
drag, startPoint x: 717, startPoint y: 502, endPoint x: 614, endPoint y: 205, distance: 314.4
click at [579, 226] on div "Limpar filtros Janela de atendimento Grade de atendimento Capacidade Transporta…" at bounding box center [784, 375] width 1568 height 750
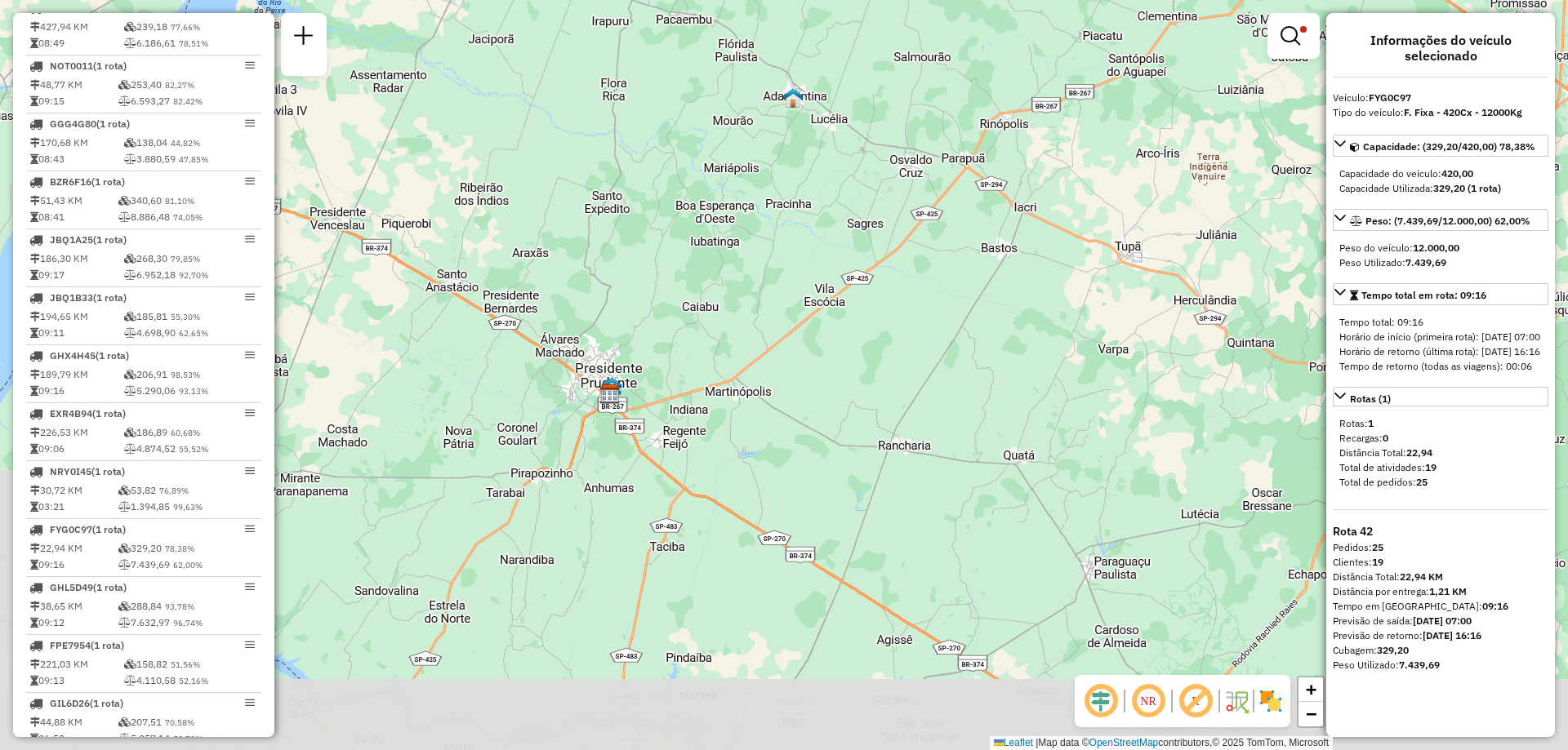
drag, startPoint x: 537, startPoint y: 572, endPoint x: 675, endPoint y: 402, distance: 219.0
click at [648, 396] on div "Limpar filtros Janela de atendimento Grade de atendimento Capacidade Transporta…" at bounding box center [784, 375] width 1568 height 750
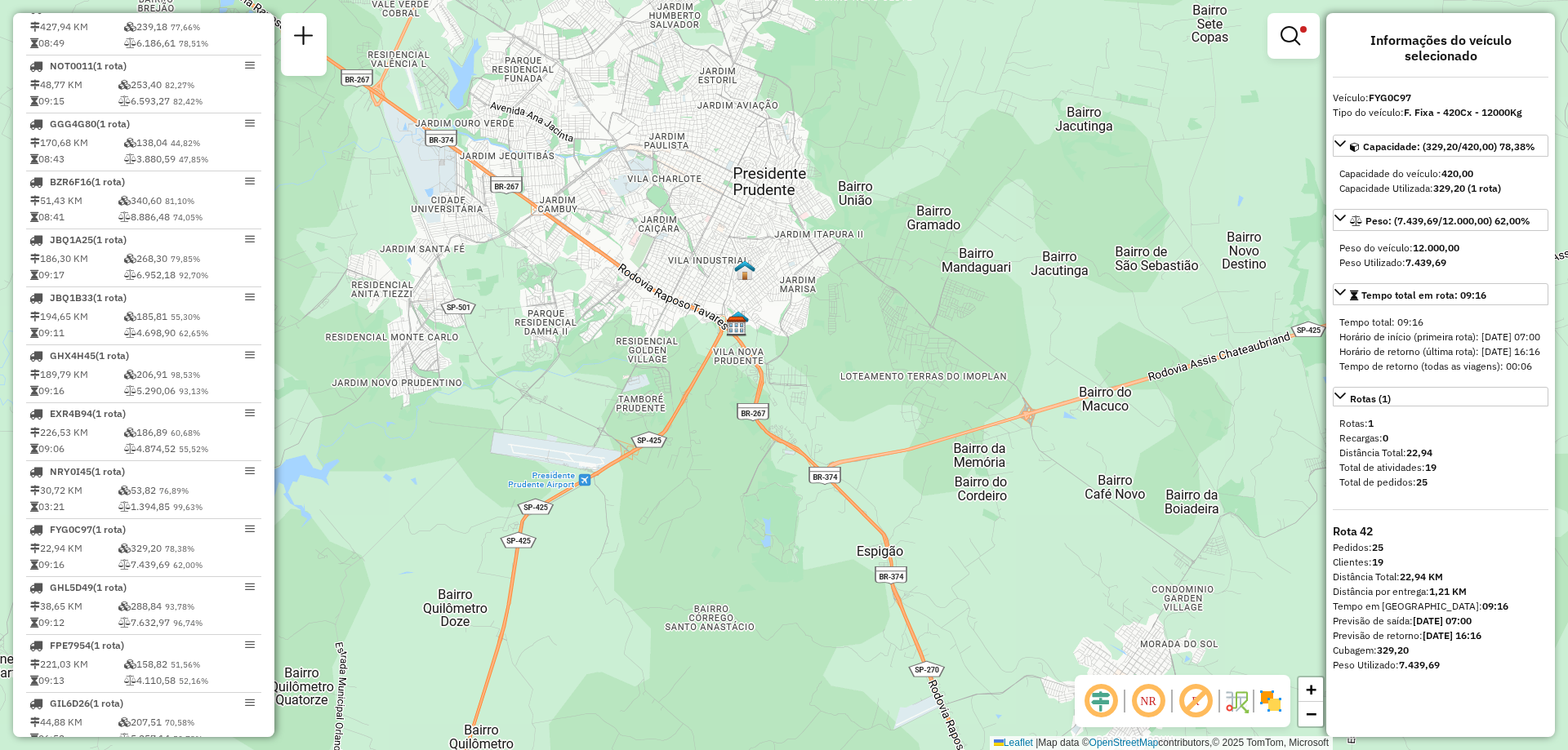
click at [1429, 84] on div "Informações do veículo selecionado Veículo: FYG0C97 Tipo do veículo: F. Fixa - …" at bounding box center [1441, 375] width 229 height 724
click at [1111, 698] on em at bounding box center [1101, 701] width 39 height 39
click at [1102, 700] on em at bounding box center [1101, 701] width 39 height 39
click at [1149, 700] on em at bounding box center [1148, 701] width 39 height 39
click at [1152, 699] on em at bounding box center [1148, 701] width 39 height 39
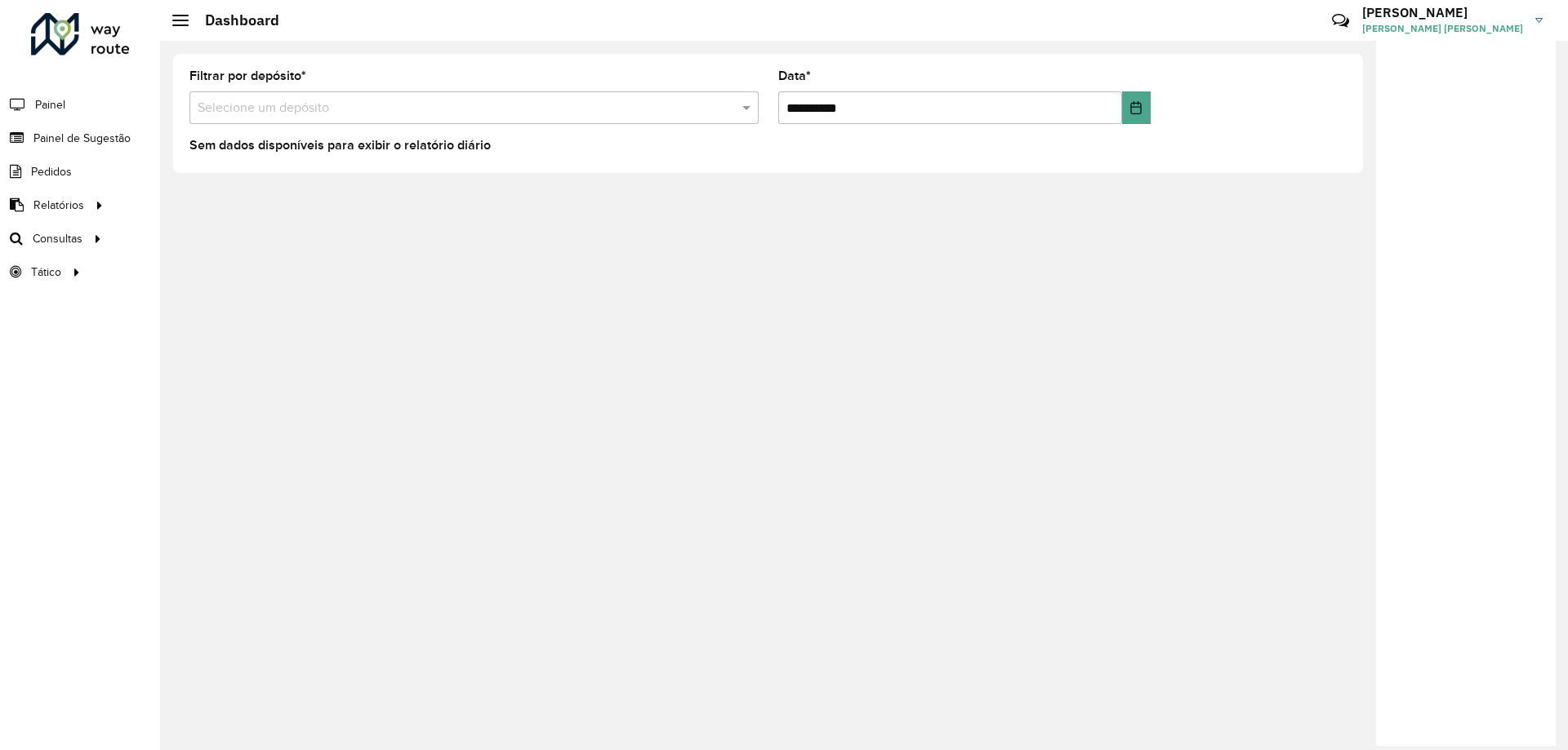
click at [340, 112] on input "text" at bounding box center [457, 109] width 520 height 20
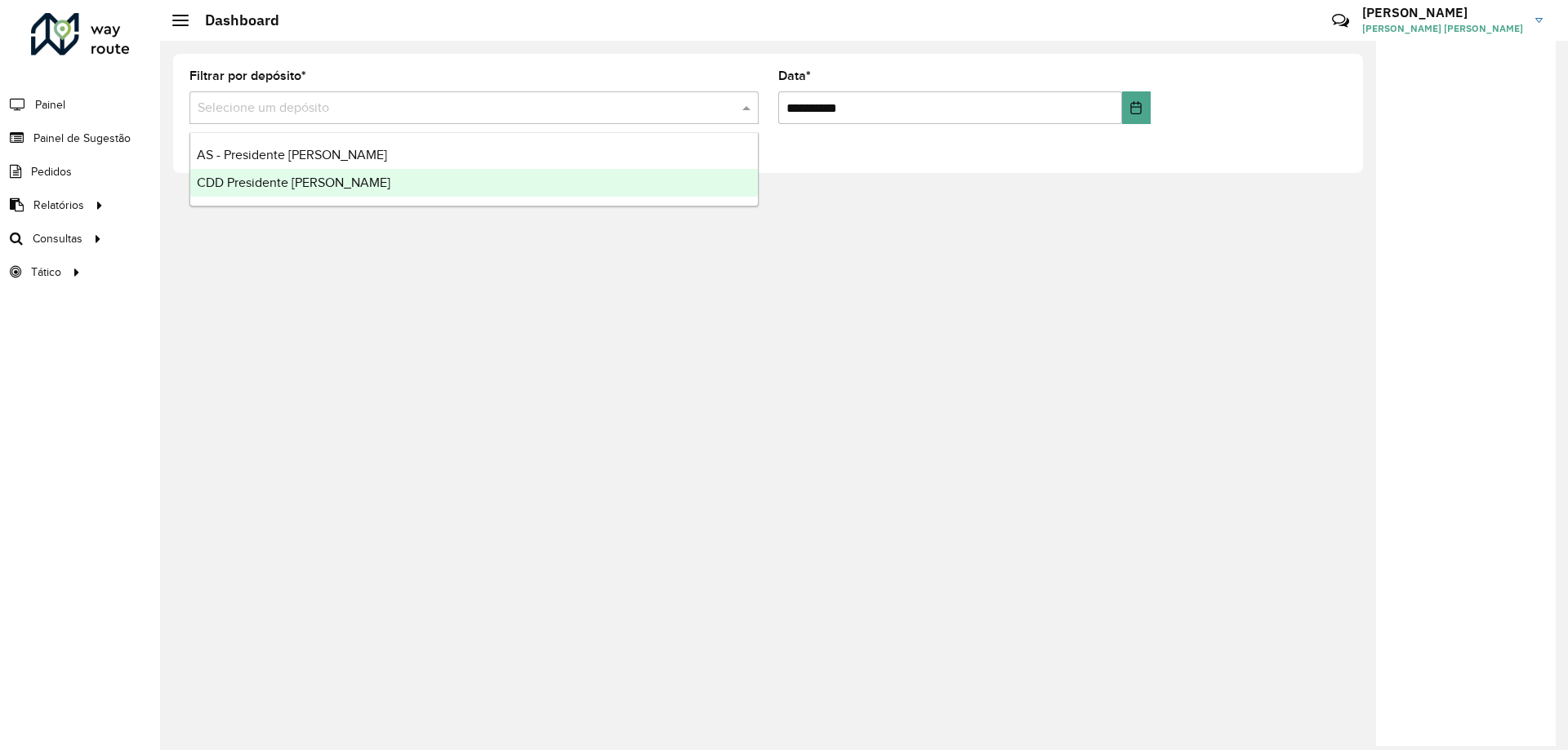
click at [273, 188] on span "CDD Presidente [PERSON_NAME]" at bounding box center [293, 183] width 194 height 14
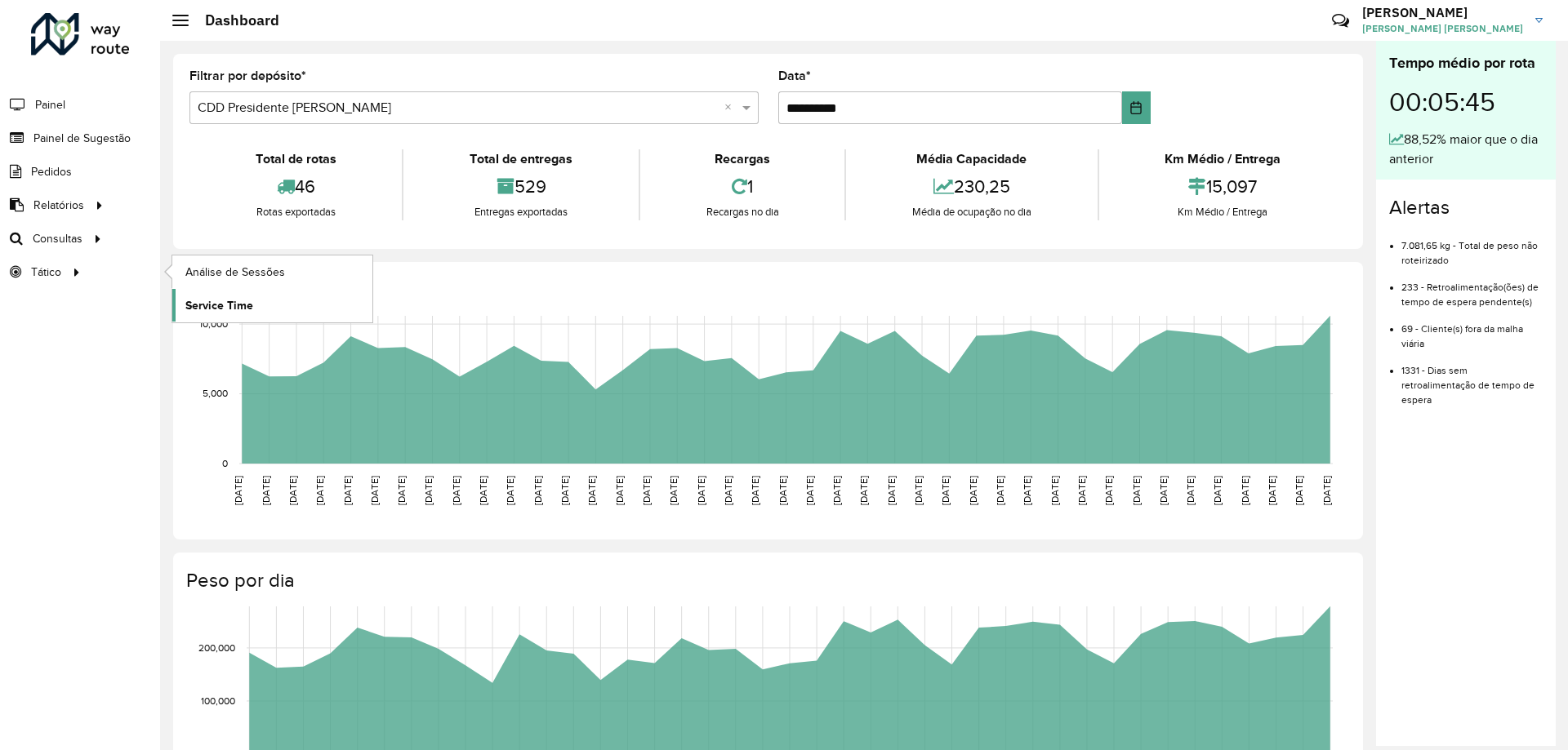
click at [202, 309] on span "Service Time" at bounding box center [220, 305] width 68 height 17
click at [225, 243] on span "Roteirização" at bounding box center [219, 238] width 66 height 17
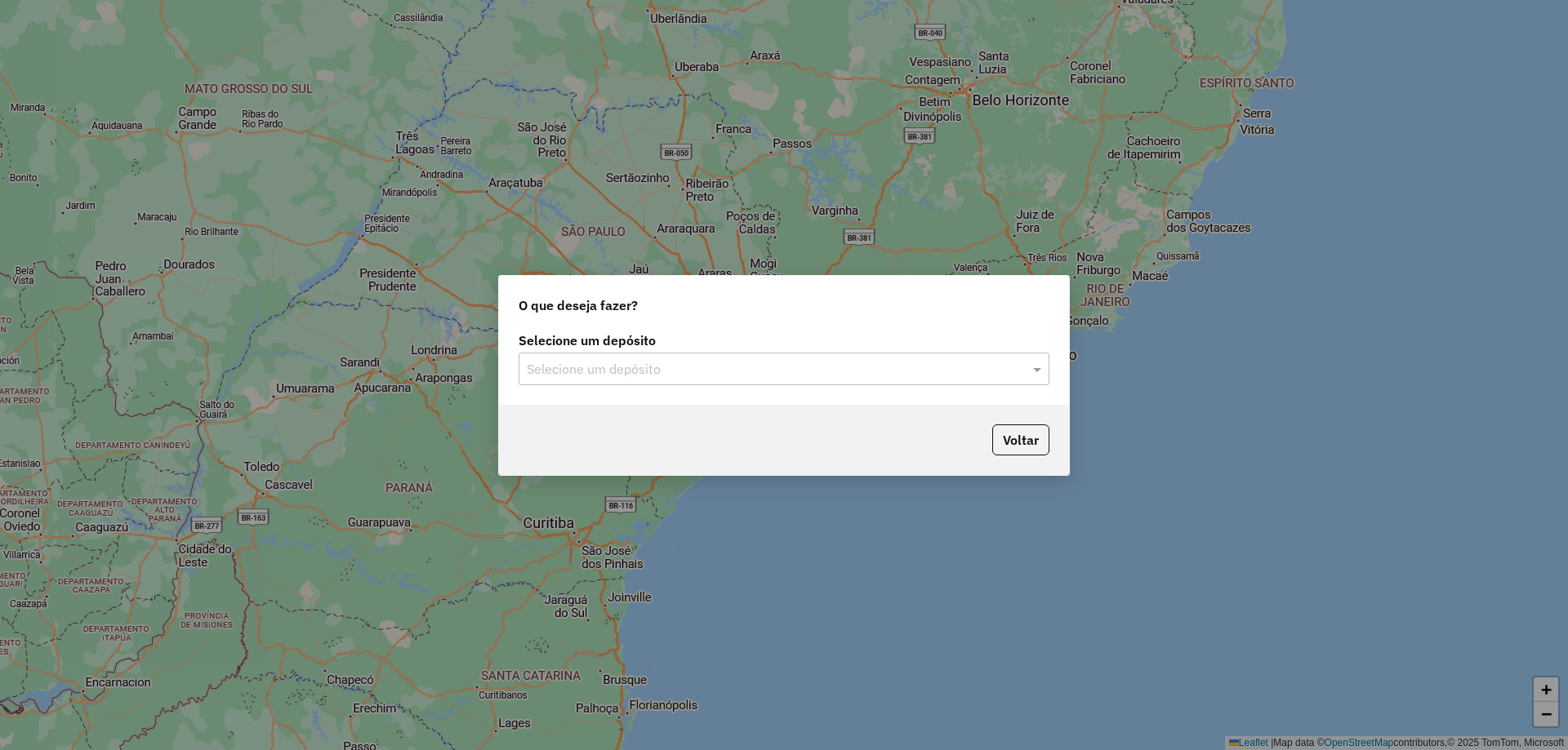
click at [558, 366] on input "text" at bounding box center [767, 370] width 482 height 20
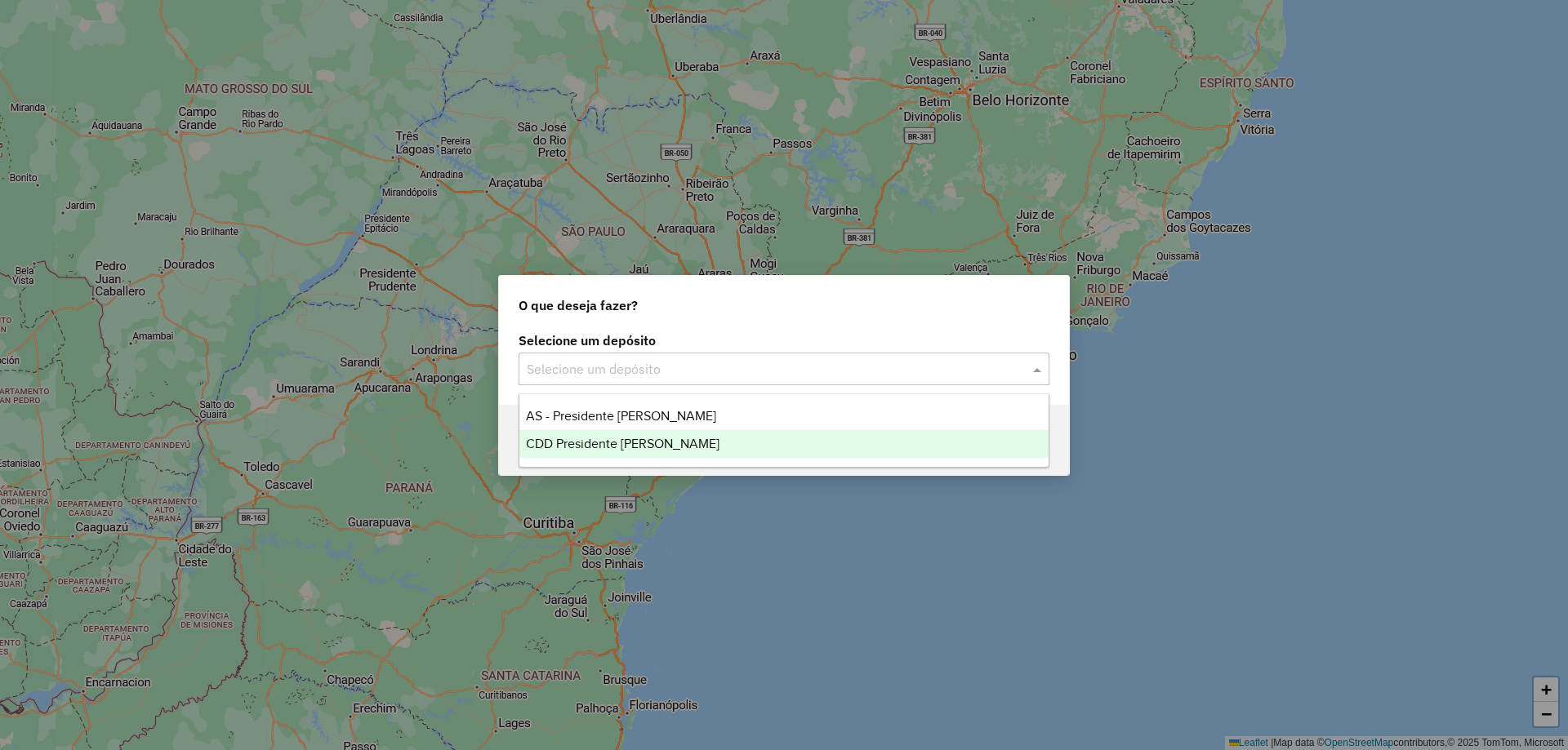
click at [578, 448] on span "CDD Presidente [PERSON_NAME]" at bounding box center [623, 444] width 194 height 14
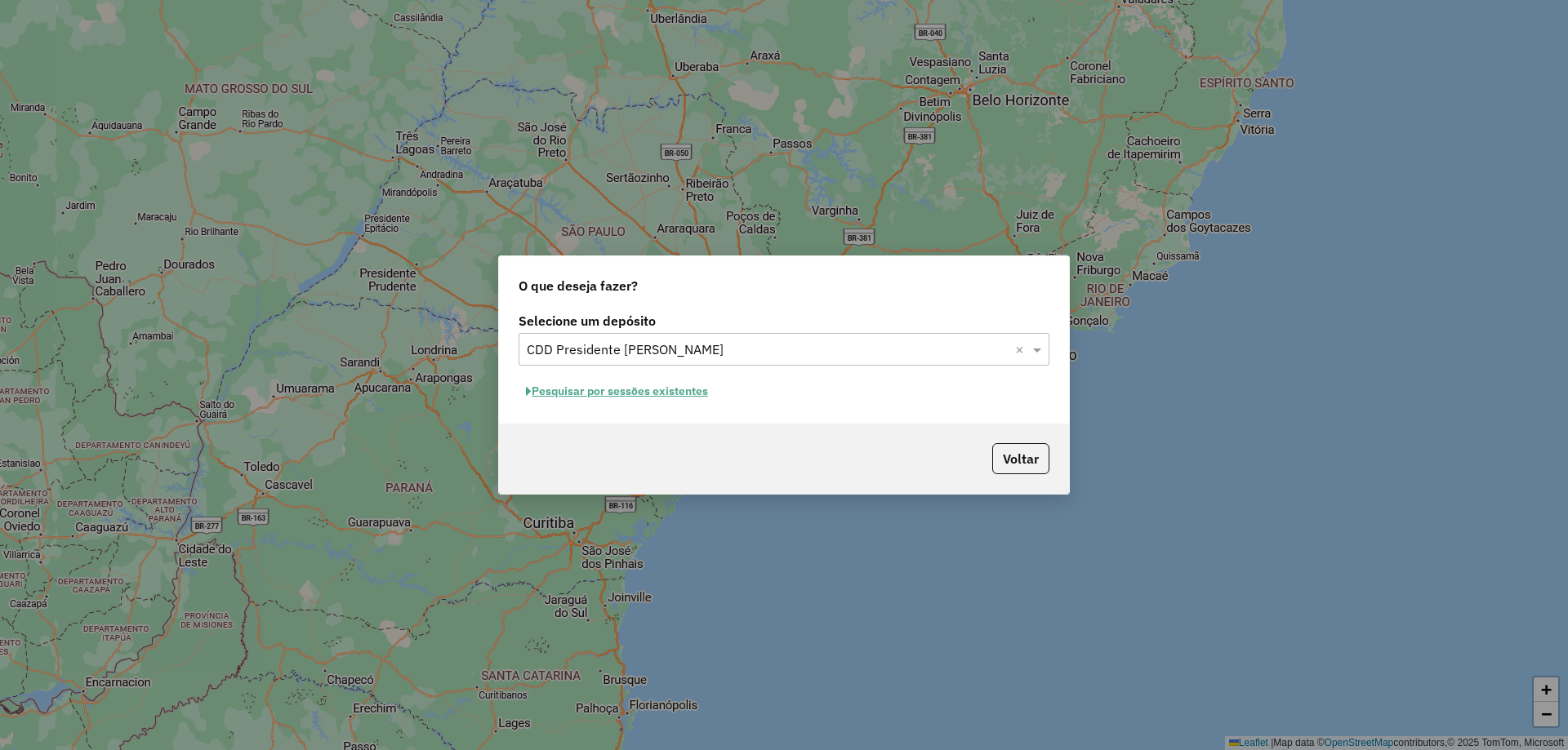
click at [645, 387] on button "Pesquisar por sessões existentes" at bounding box center [617, 391] width 197 height 25
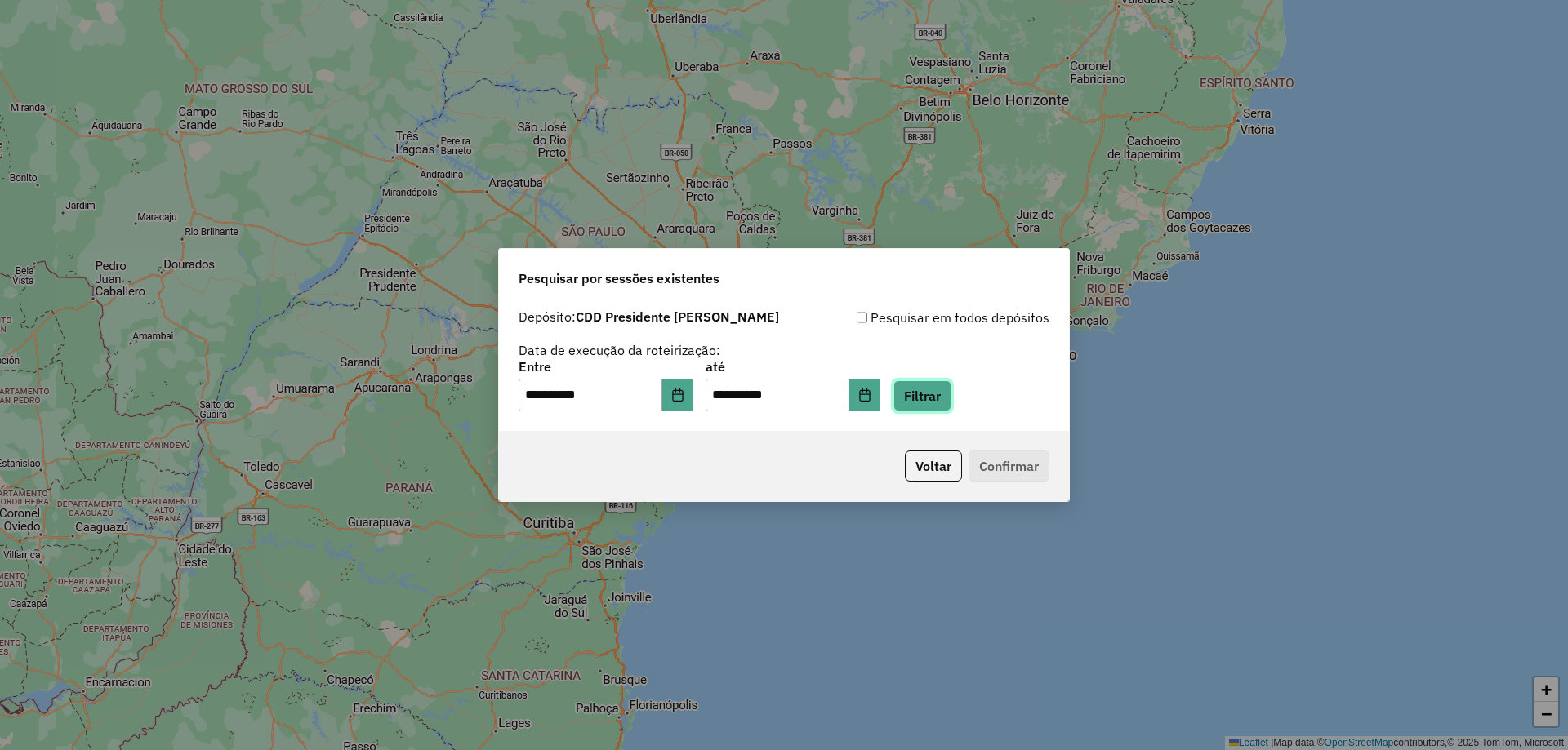
click at [946, 404] on button "Filtrar" at bounding box center [922, 396] width 58 height 31
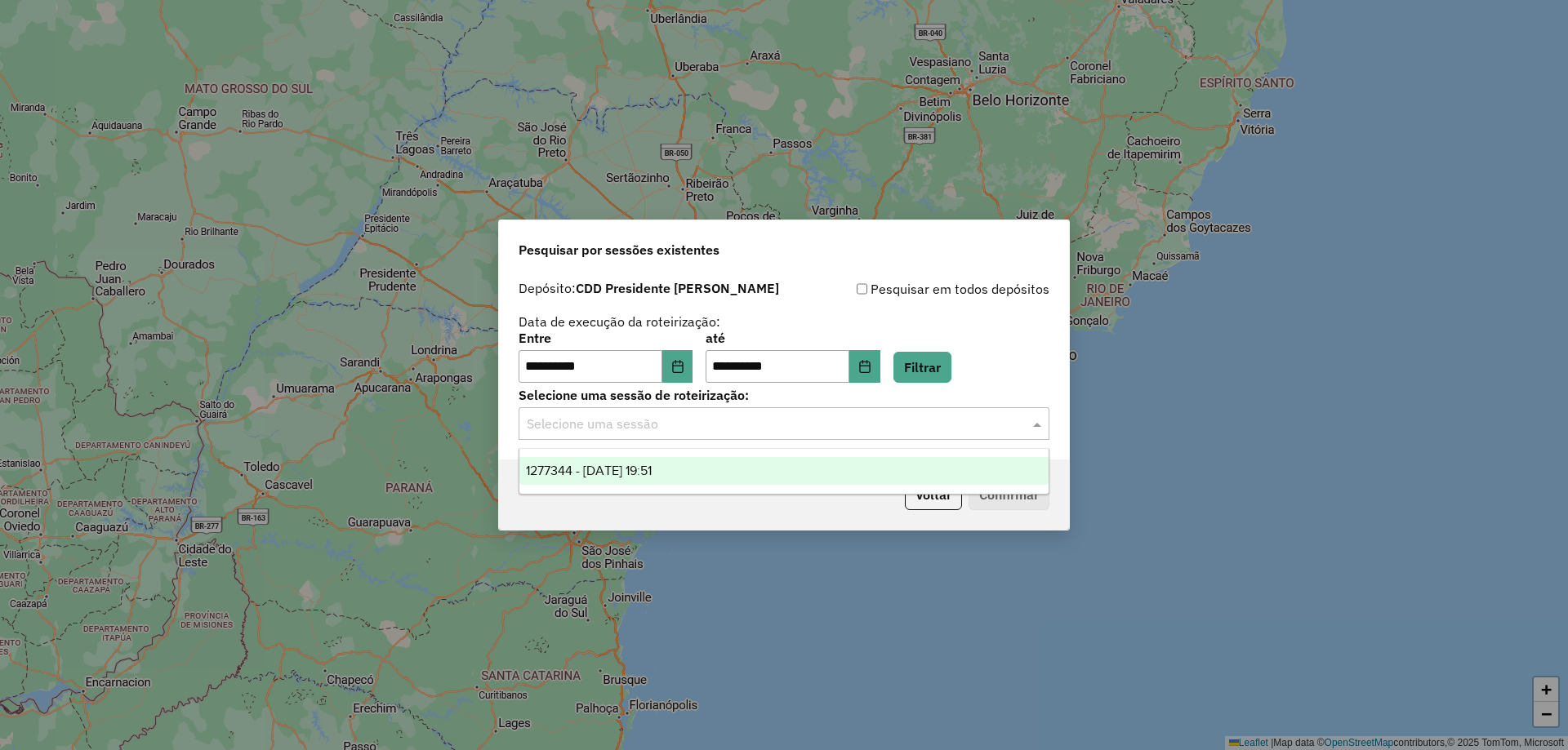
click at [751, 424] on input "text" at bounding box center [767, 424] width 482 height 20
drag, startPoint x: 641, startPoint y: 465, endPoint x: 711, endPoint y: 488, distance: 73.7
click at [641, 468] on span "1277344 - [DATE] 19:51" at bounding box center [589, 471] width 126 height 14
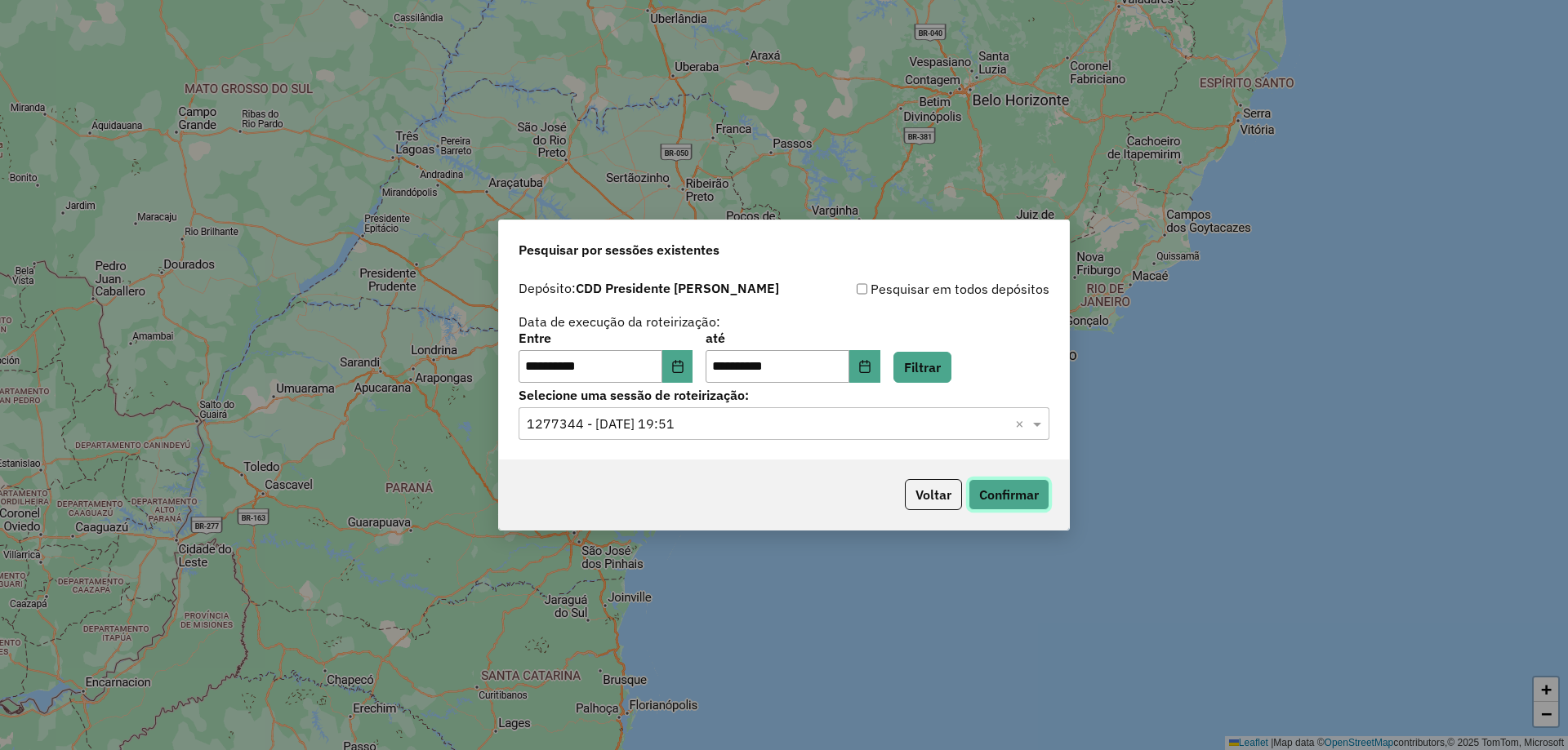
click at [1012, 483] on button "Confirmar" at bounding box center [1009, 495] width 81 height 31
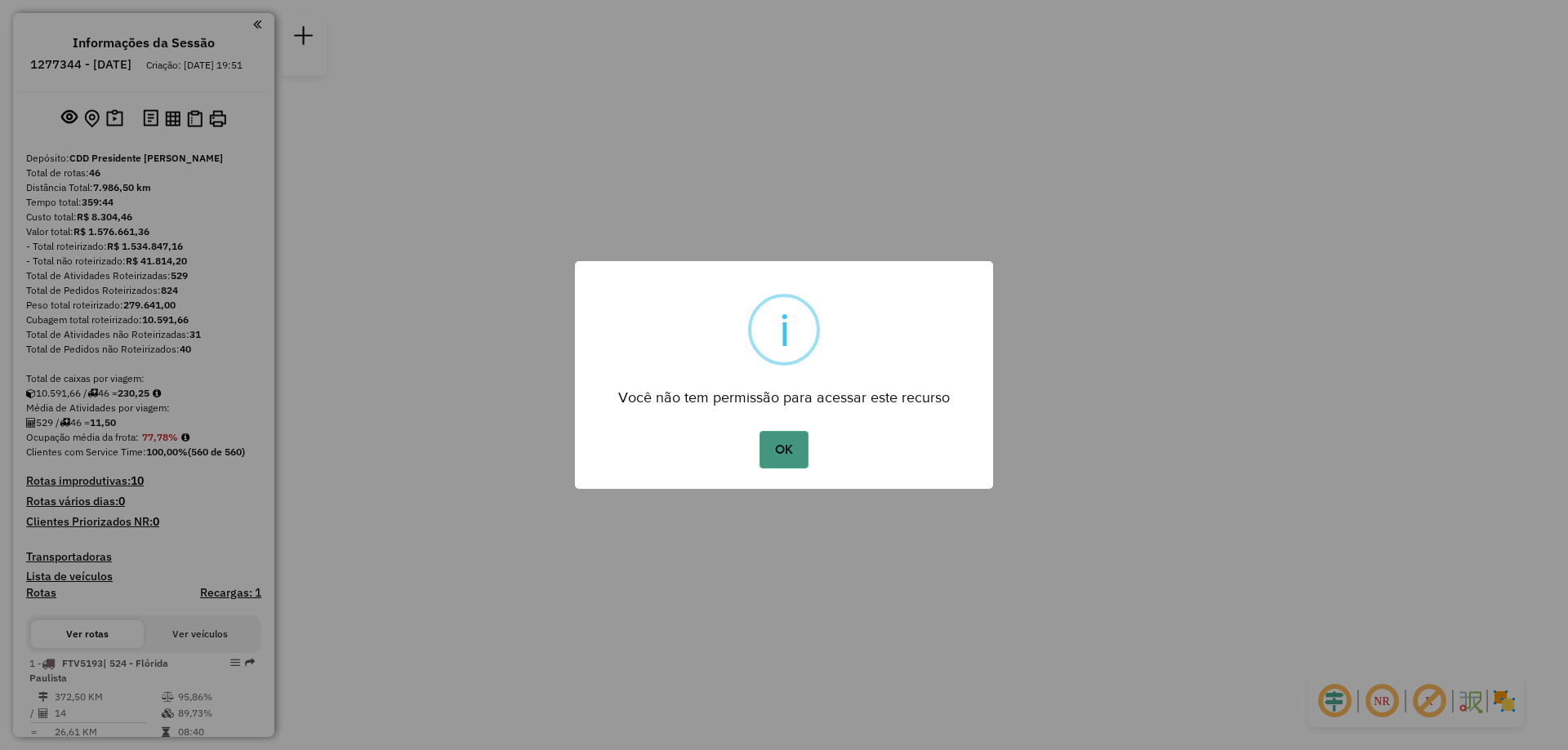
click at [786, 436] on button "OK" at bounding box center [784, 450] width 48 height 38
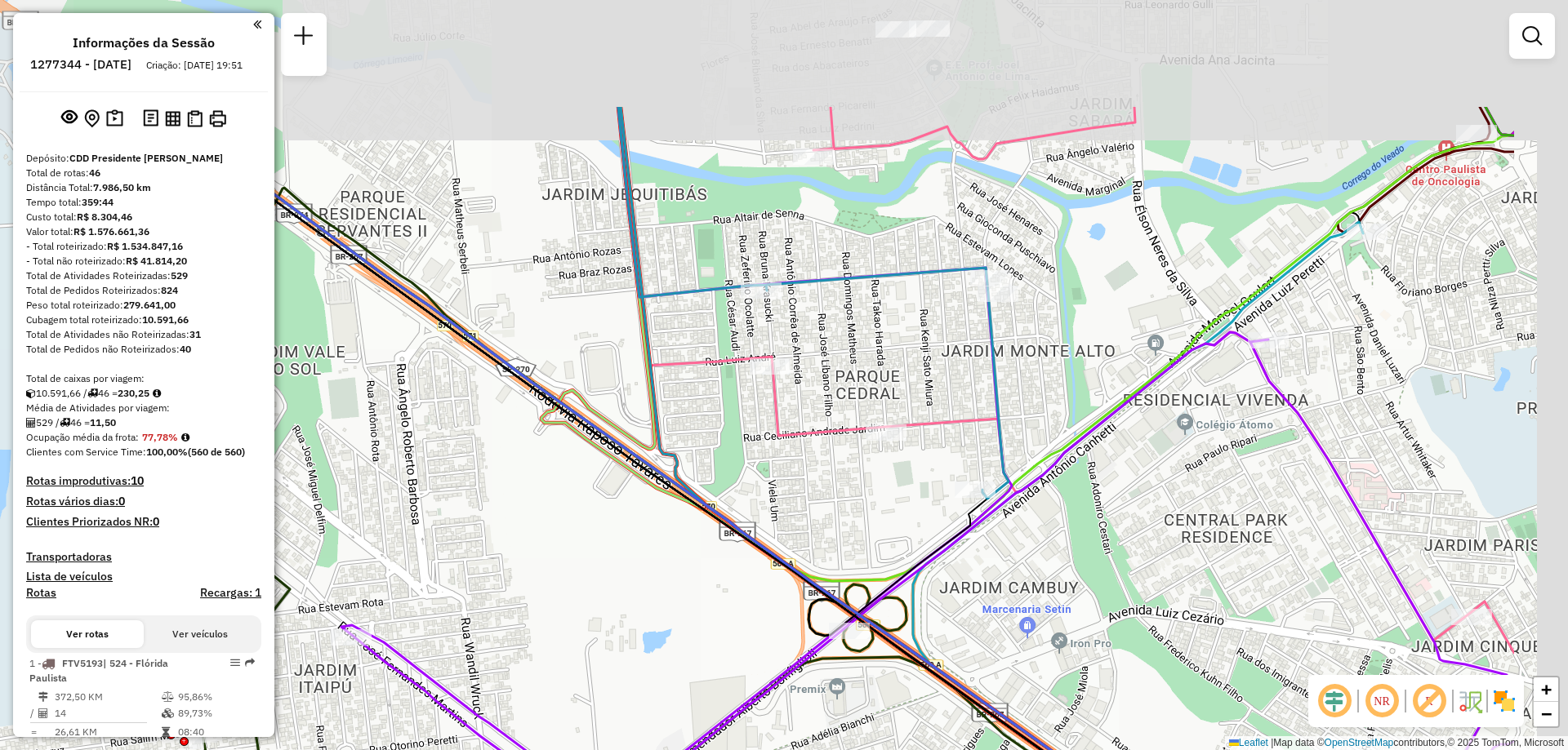
drag, startPoint x: 1087, startPoint y: 240, endPoint x: 842, endPoint y: 416, distance: 301.7
click at [858, 422] on icon at bounding box center [1066, 380] width 896 height 546
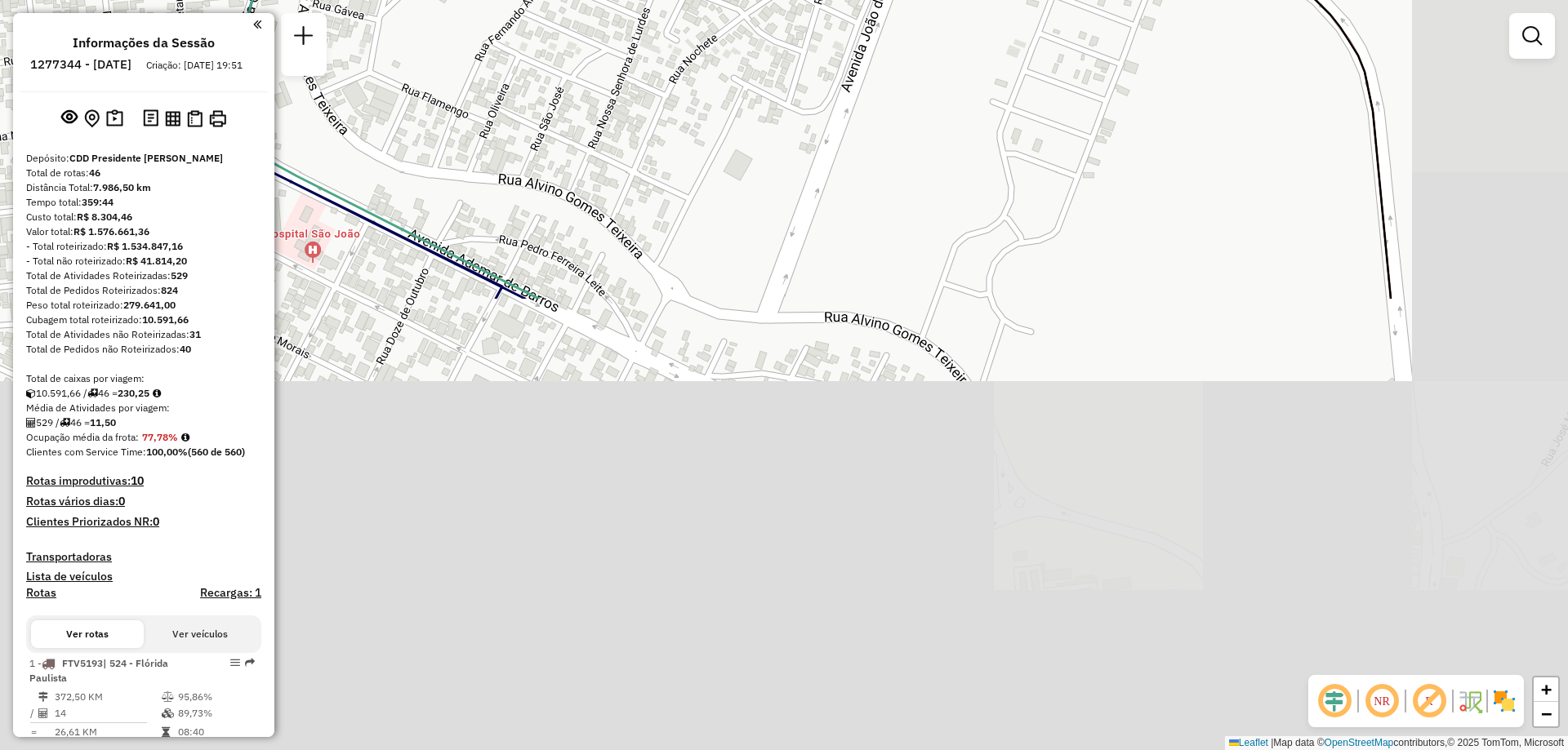
drag, startPoint x: 959, startPoint y: 556, endPoint x: 764, endPoint y: 43, distance: 548.8
click at [764, 43] on div "Rota 12 - Placa RTI1I09 54328679 - CONVENIENCIA E ESPET Rota 13 - Placa RTO2J78…" at bounding box center [784, 375] width 1568 height 750
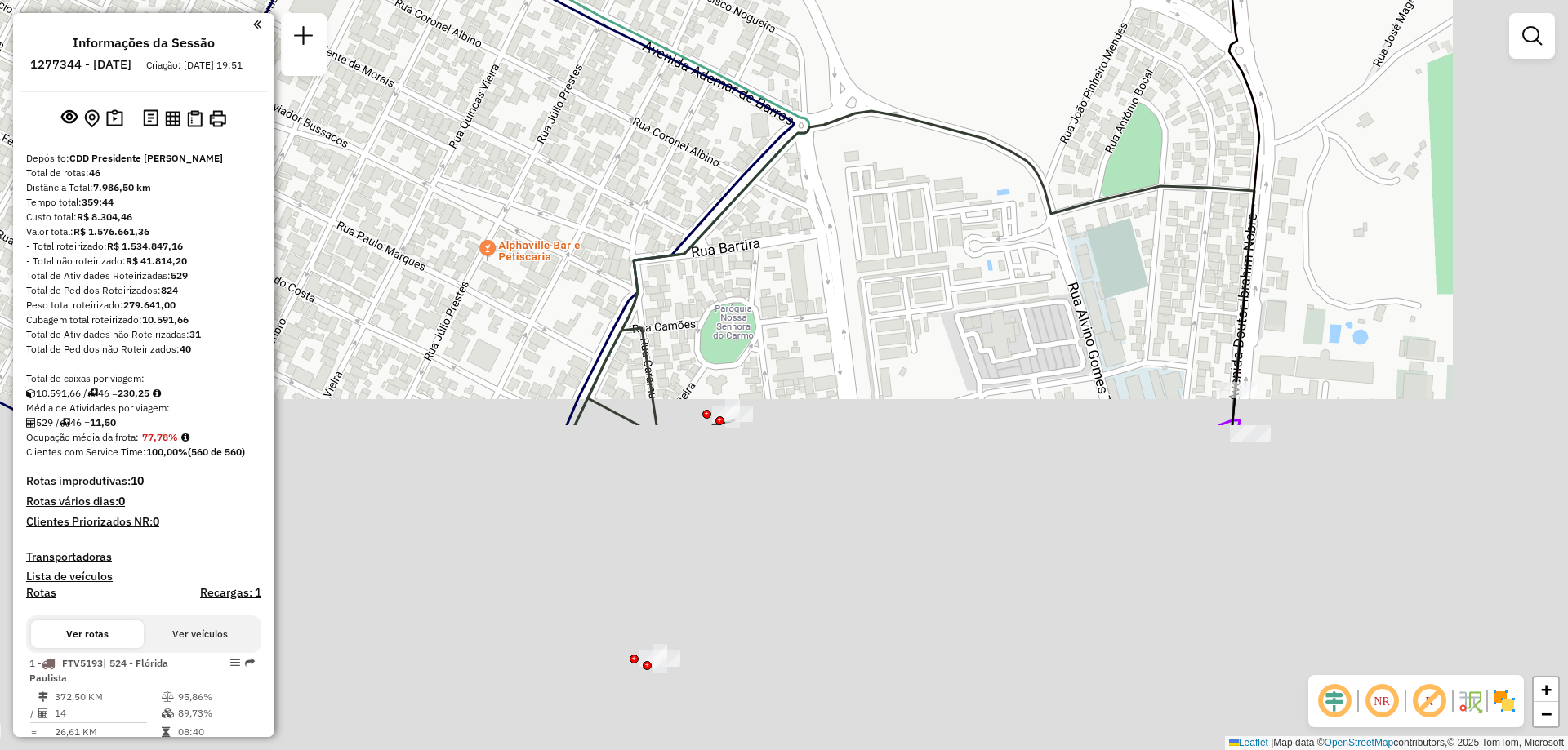
drag, startPoint x: 1010, startPoint y: 325, endPoint x: 848, endPoint y: -33, distance: 392.9
click at [848, 0] on html "Aguarde... Pop-up bloqueado! Seu navegador bloqueou automáticamente a abertura …" at bounding box center [784, 375] width 1568 height 750
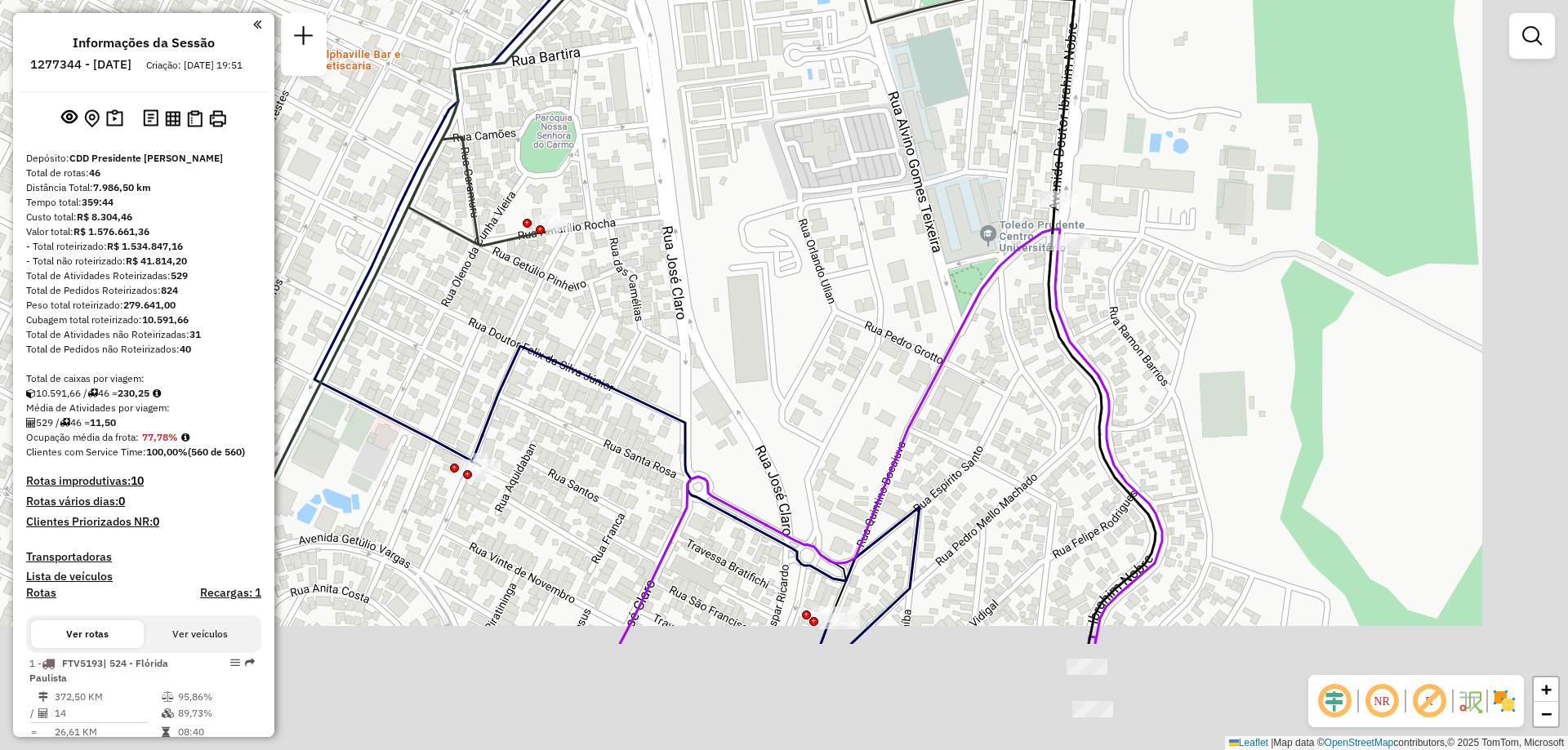
drag, startPoint x: 1002, startPoint y: 480, endPoint x: 832, endPoint y: 299, distance: 248.3
click at [832, 299] on div "Rota 12 - Placa RTI1I09 54328679 - CONVENIENCIA E ESPET Rota 13 - Placa RTO2J78…" at bounding box center [784, 375] width 1568 height 750
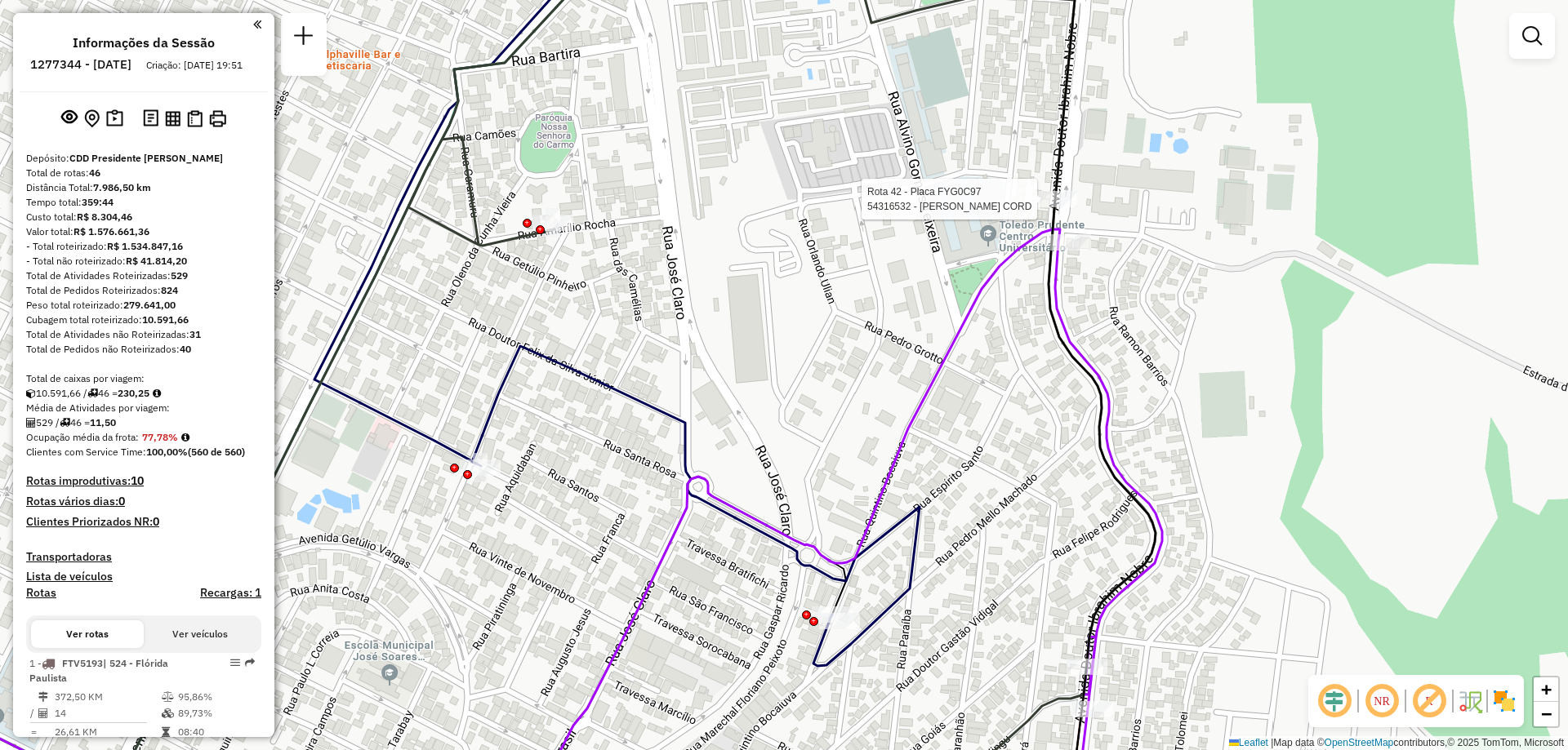
select select "**********"
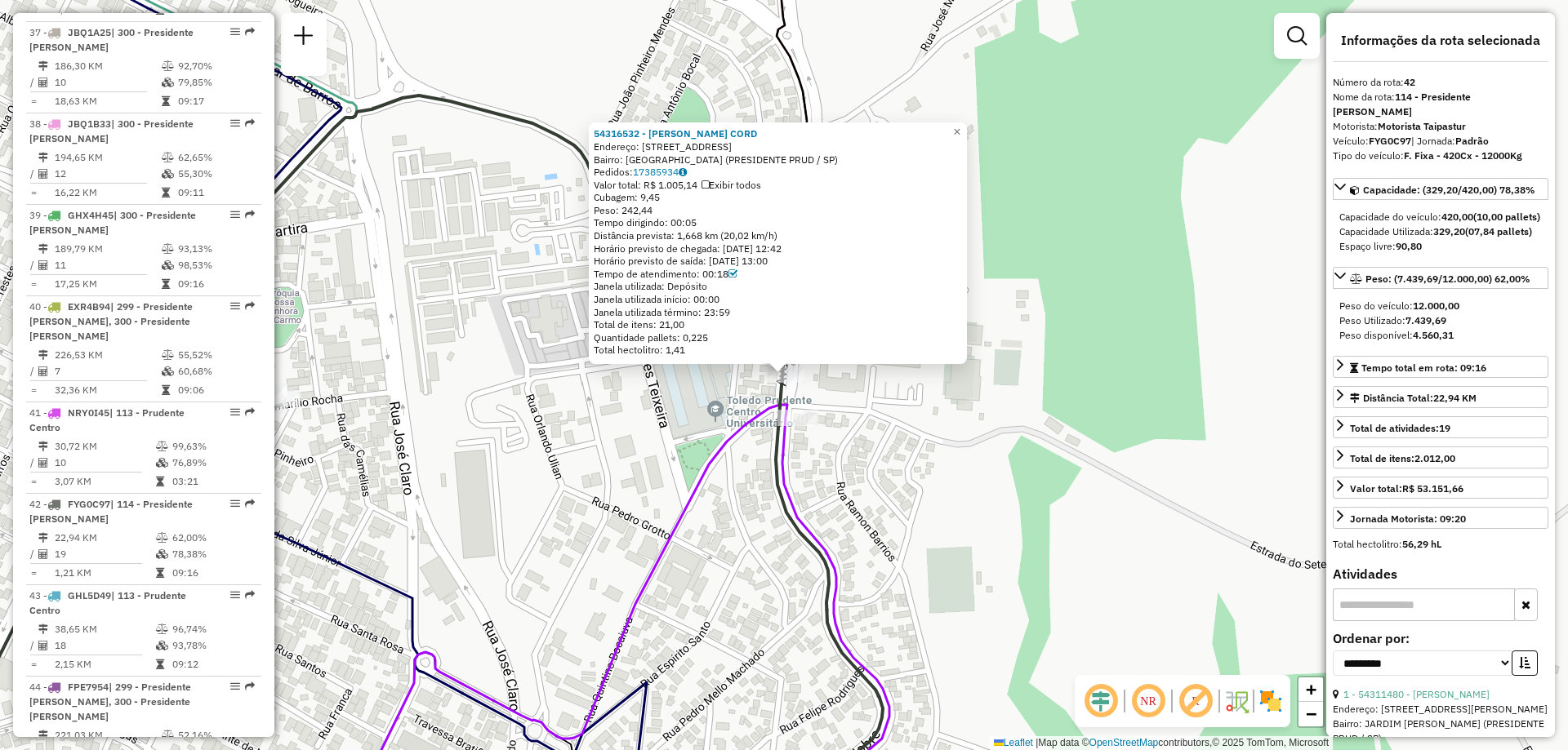
scroll to position [4373, 0]
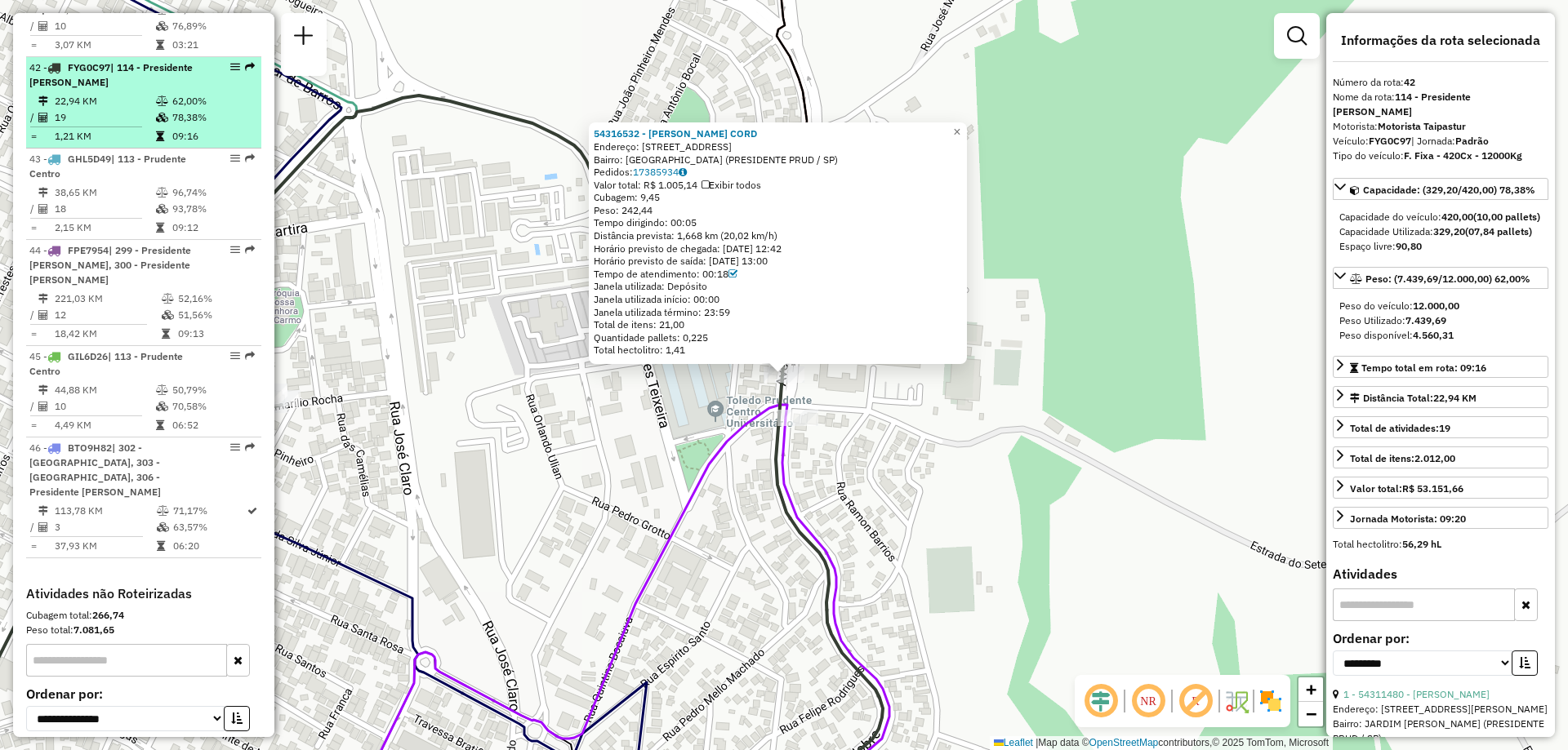
click at [150, 61] on div "42 - FYG0C97 | 114 - Presidente [PERSON_NAME]" at bounding box center [116, 75] width 173 height 29
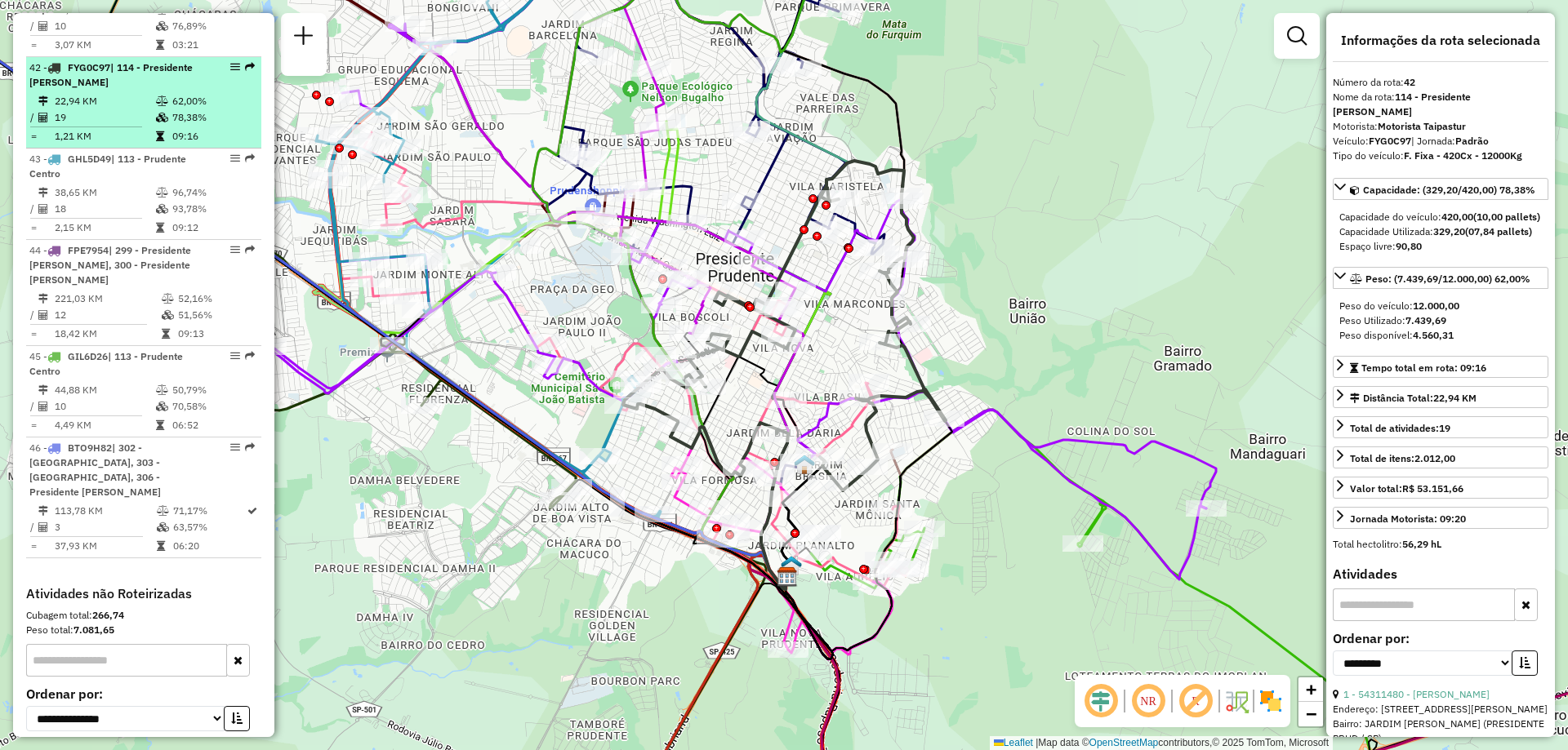
click at [245, 62] on em at bounding box center [249, 66] width 10 height 10
click at [231, 62] on em at bounding box center [235, 66] width 10 height 10
click at [199, 93] on td "62,00%" at bounding box center [213, 101] width 82 height 16
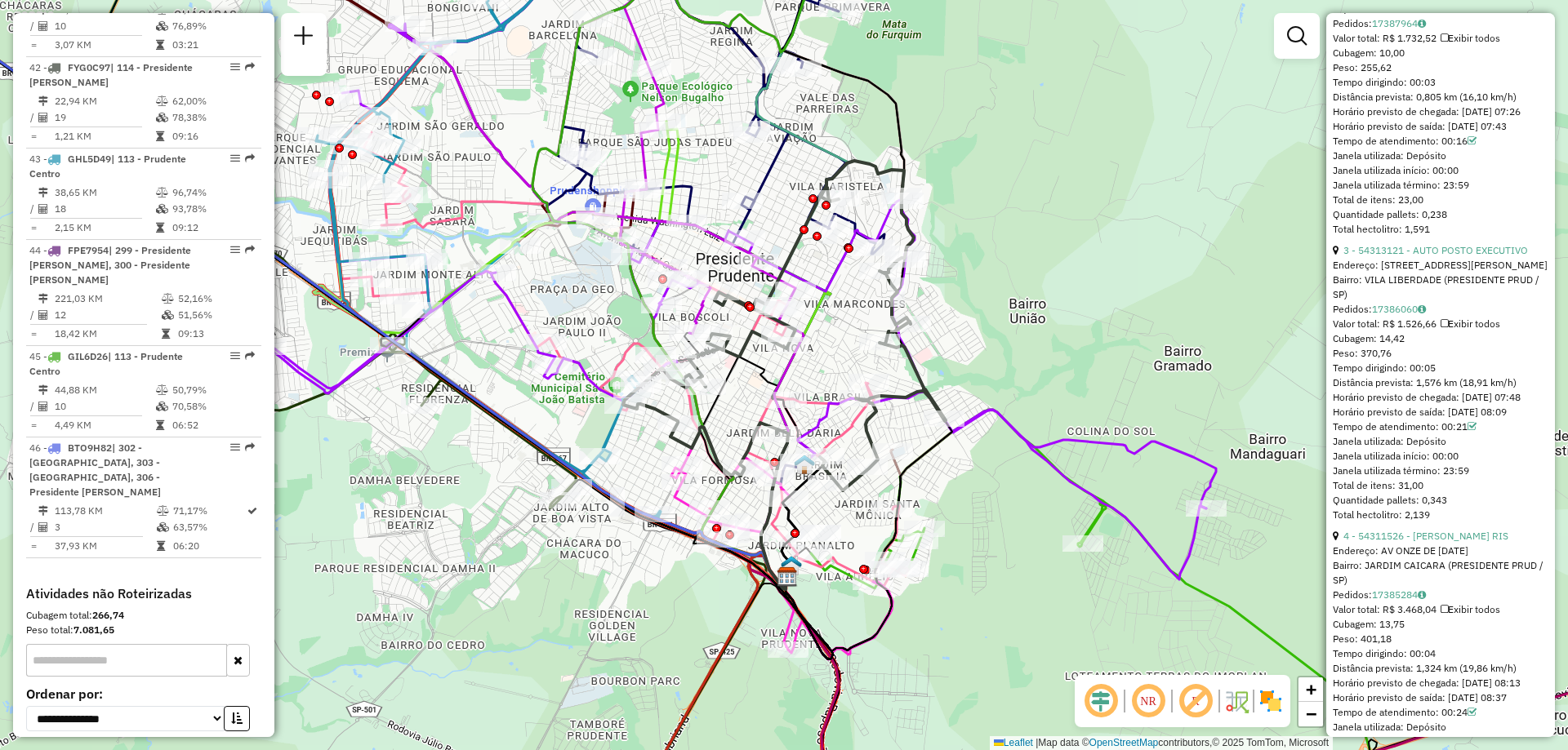
scroll to position [1038, 0]
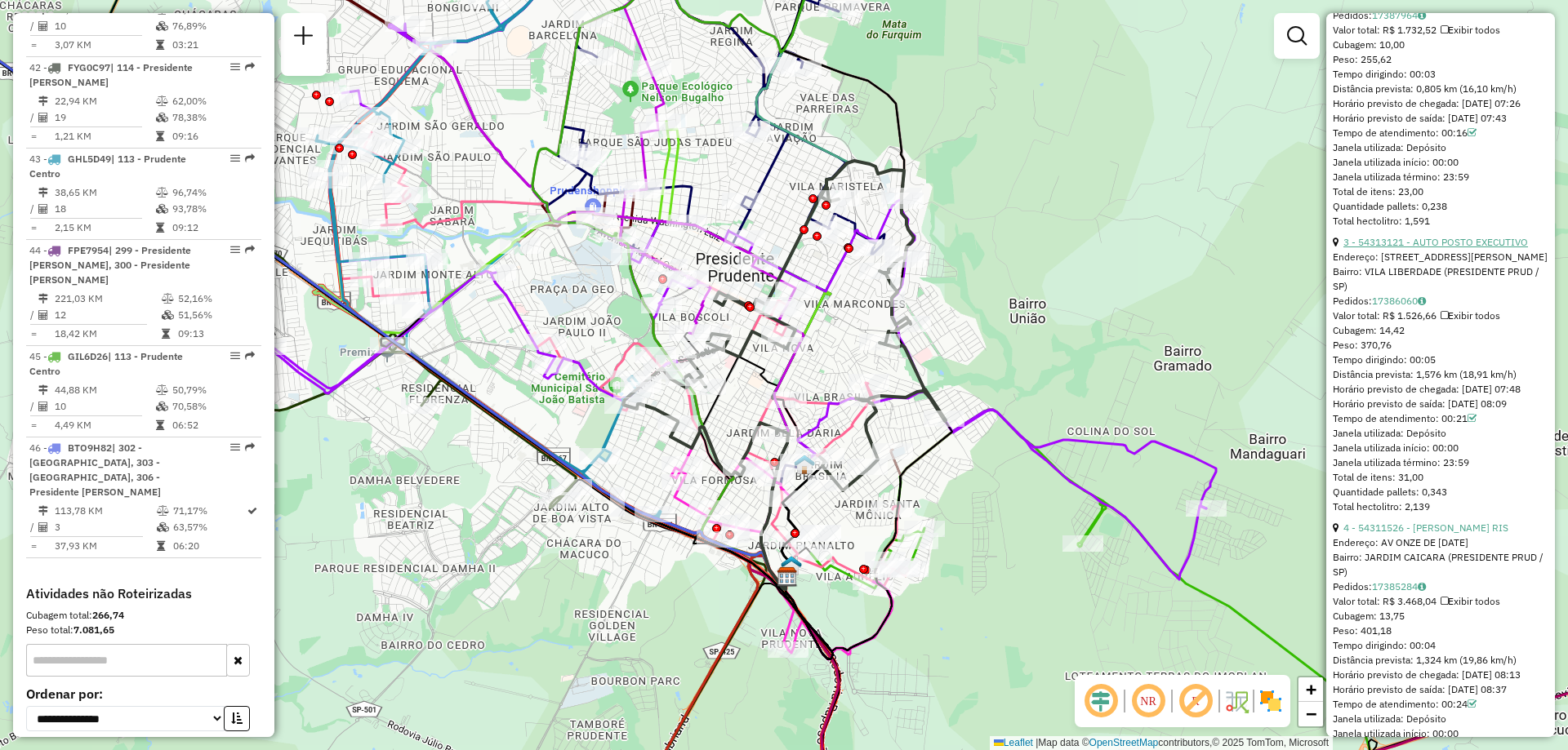
click at [1484, 248] on link "3 - 54313121 - AUTO POSTO EXECUTIVO" at bounding box center [1436, 242] width 185 height 12
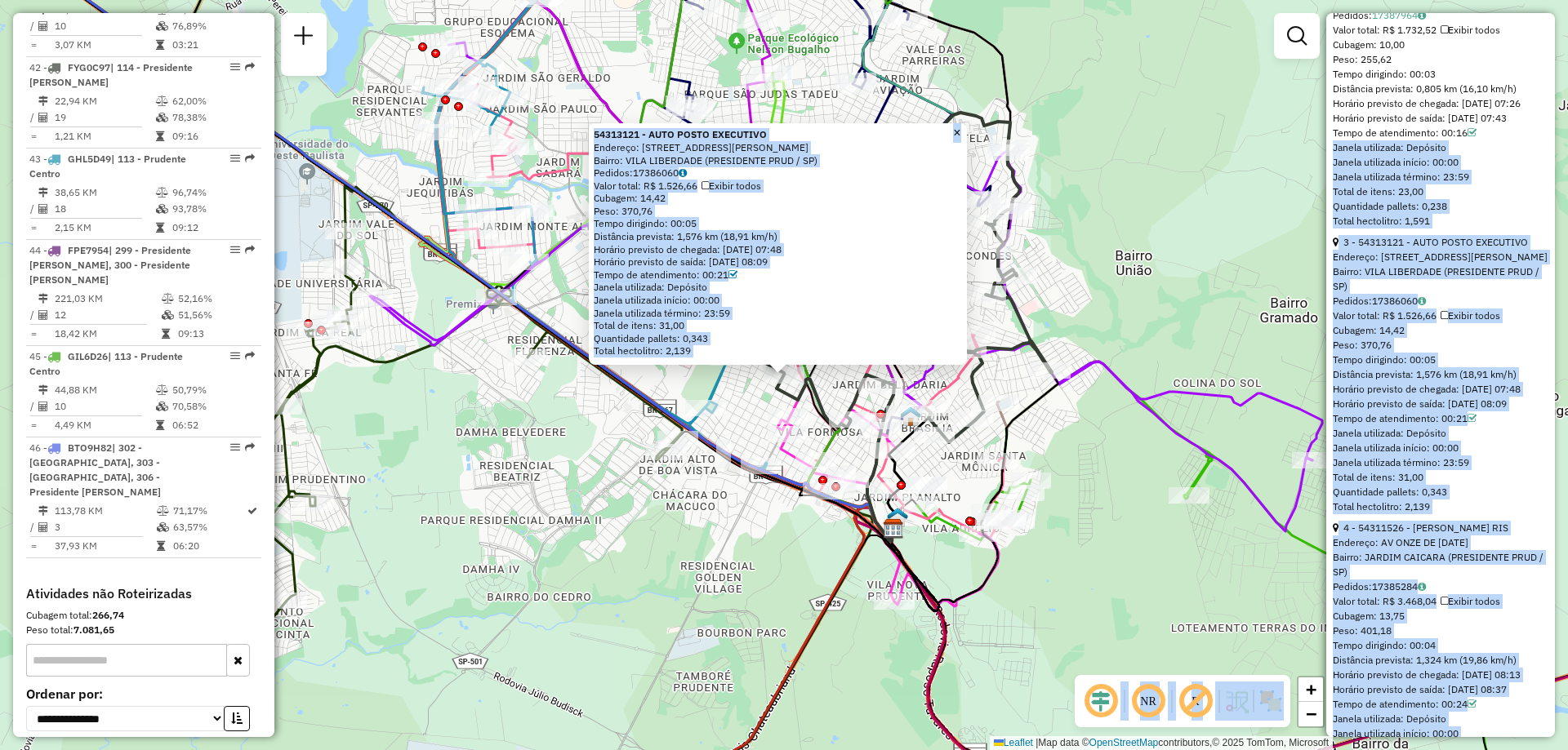
drag, startPoint x: 1548, startPoint y: 188, endPoint x: 1556, endPoint y: 199, distance: 13.6
click at [1556, 199] on hb-router-mapa "Informações da Sessão 1277344 - [DATE] Criação: [DATE] 19:51 Depósito: CDD Pres…" at bounding box center [784, 375] width 1568 height 750
click at [1508, 199] on div "Total de itens: 23,00" at bounding box center [1440, 192] width 215 height 14
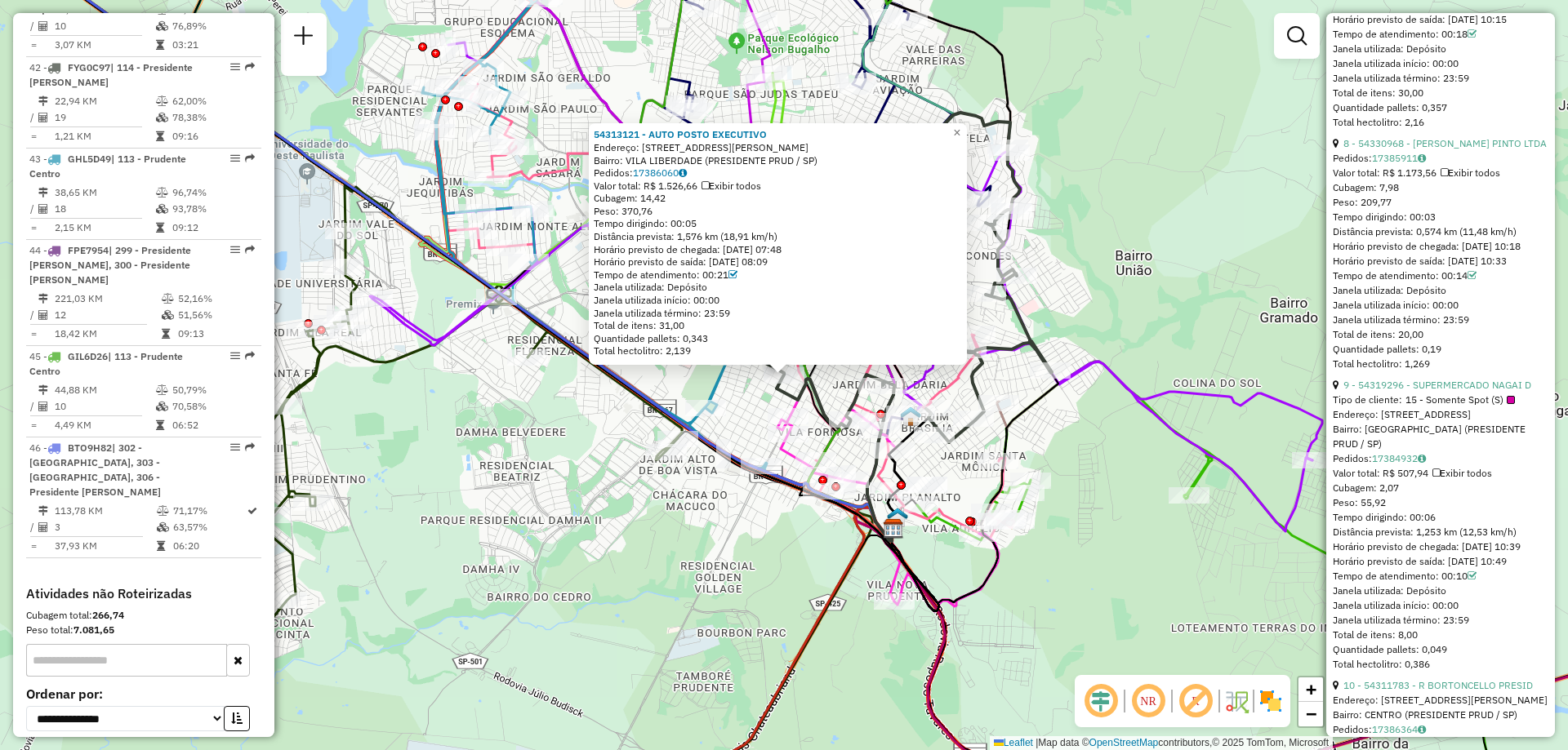
scroll to position [2594, 0]
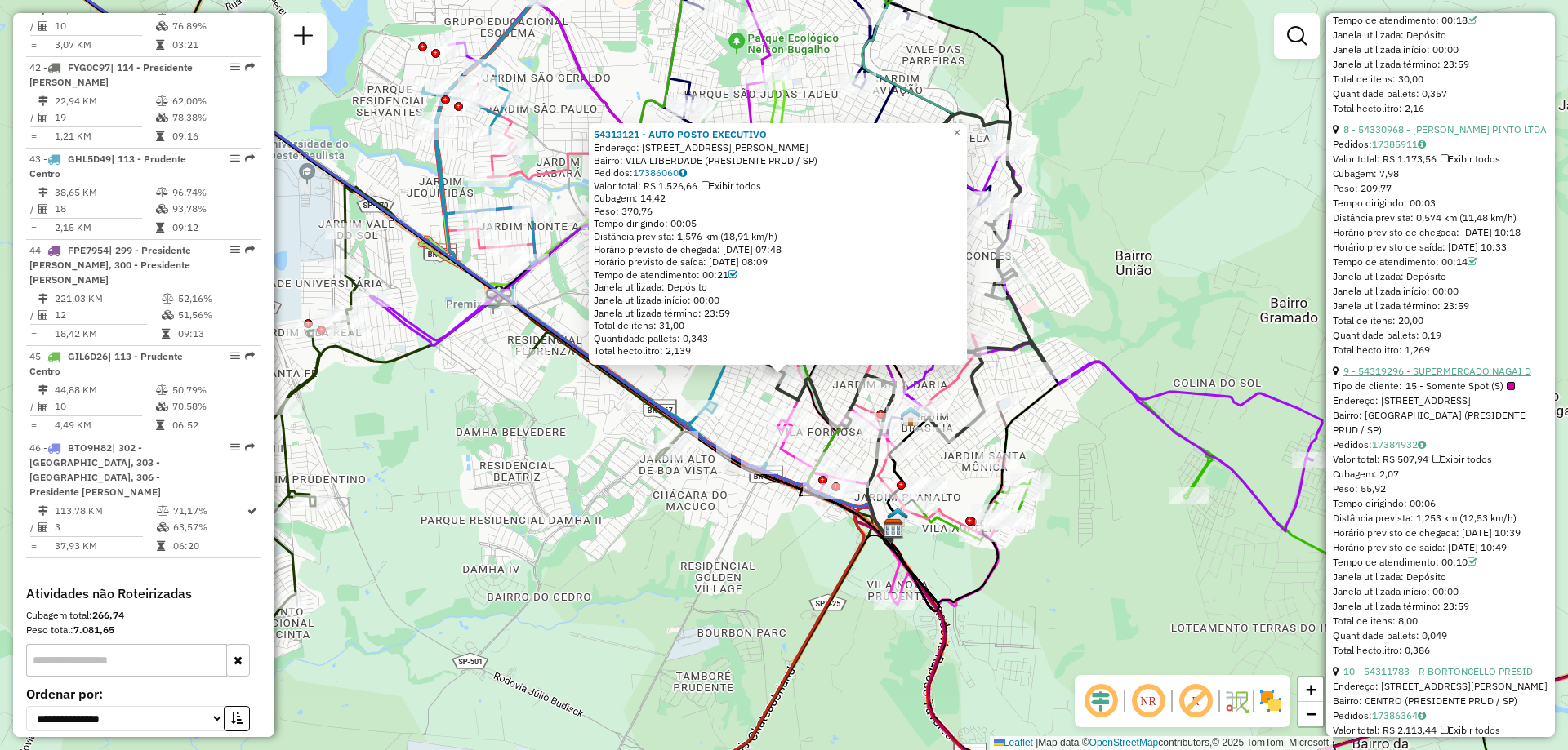
click at [1465, 377] on link "9 - 54319296 - SUPERMERCADO NAGAI D" at bounding box center [1438, 371] width 188 height 12
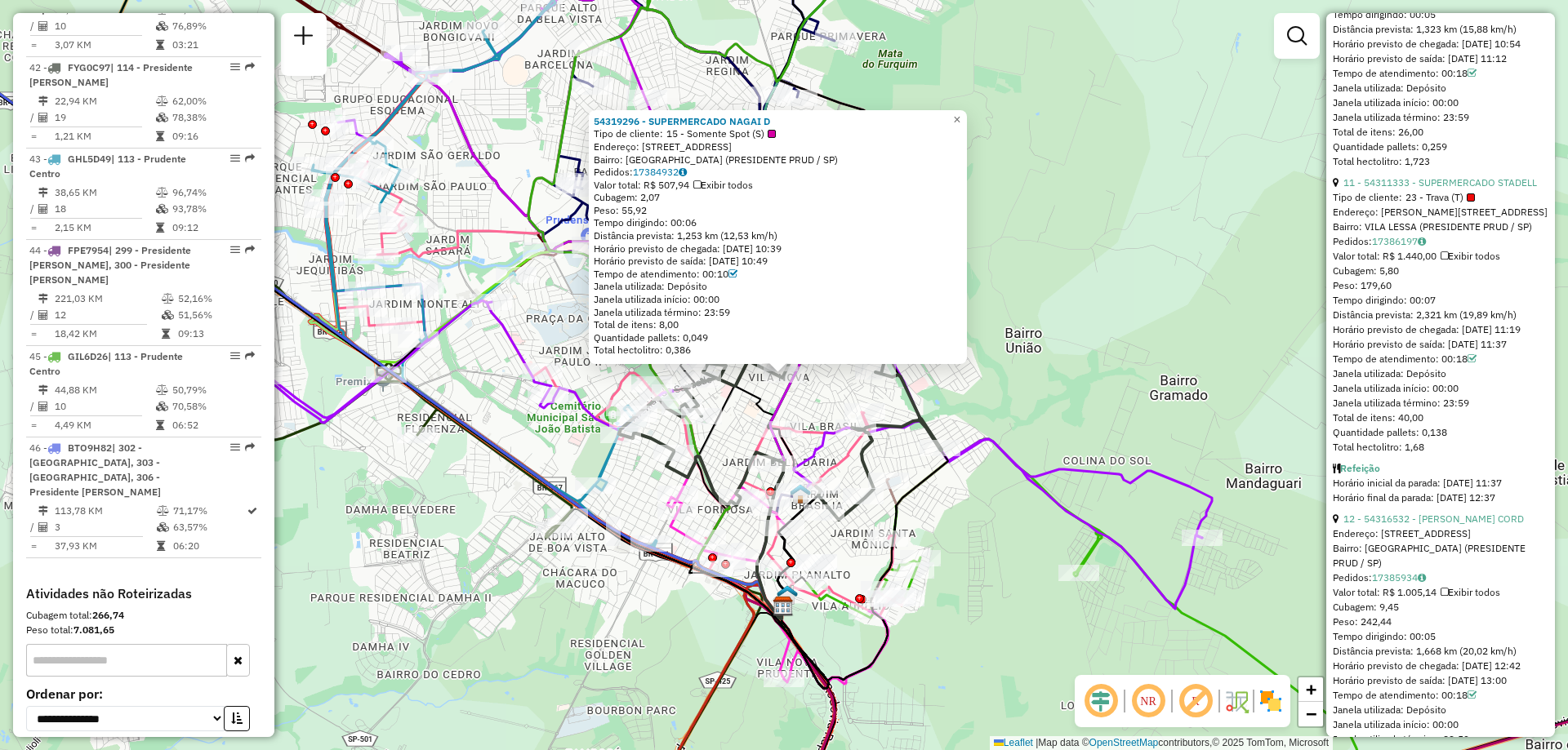
scroll to position [3362, 0]
